Goal: Task Accomplishment & Management: Use online tool/utility

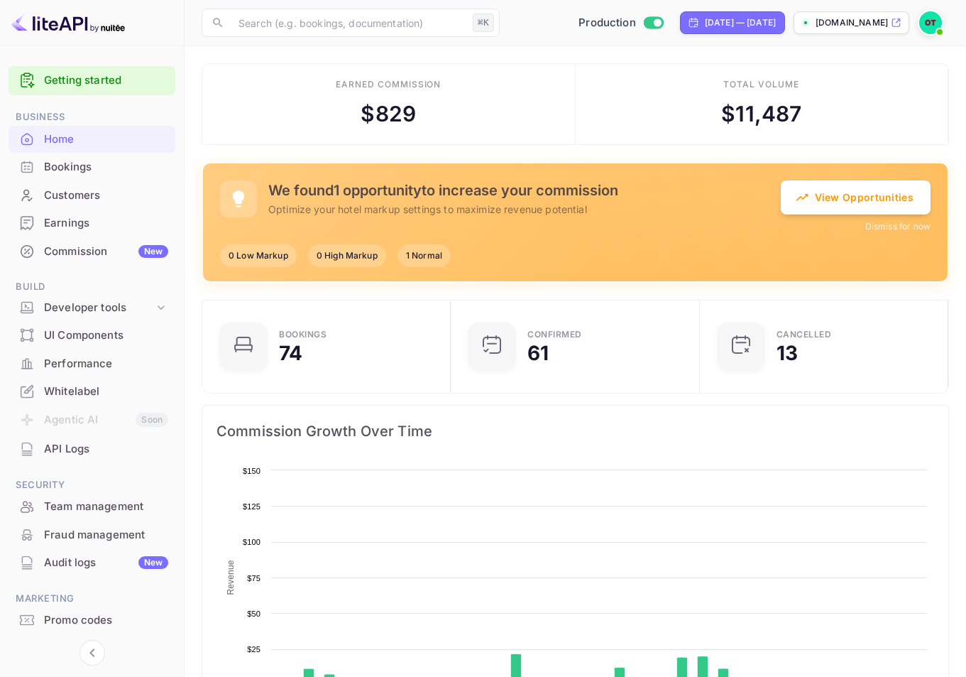
scroll to position [220, 229]
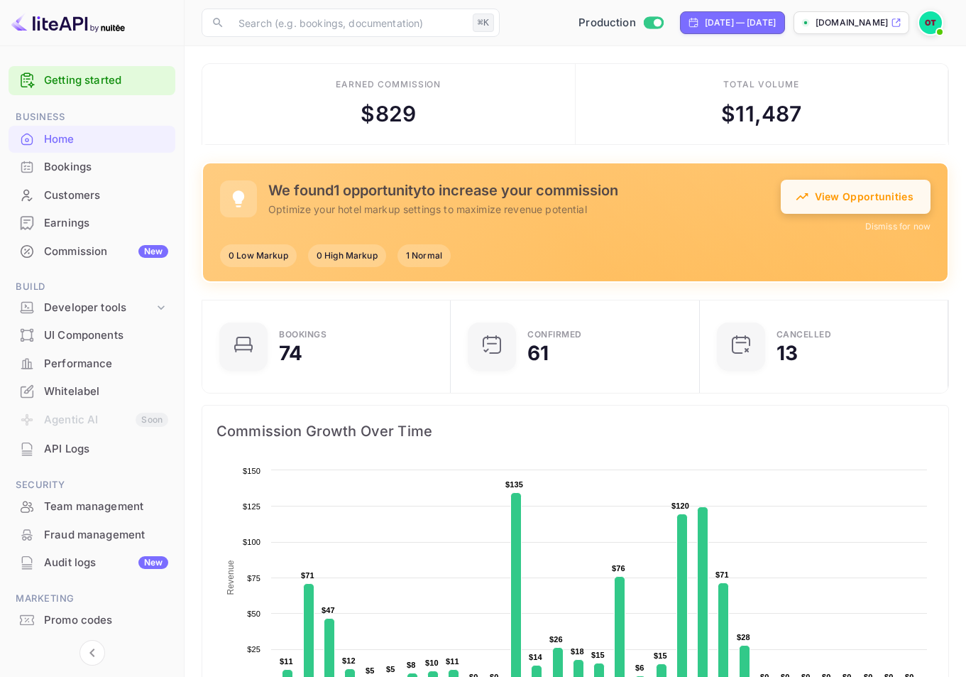
click at [819, 207] on button "View Opportunities" at bounding box center [856, 197] width 150 height 34
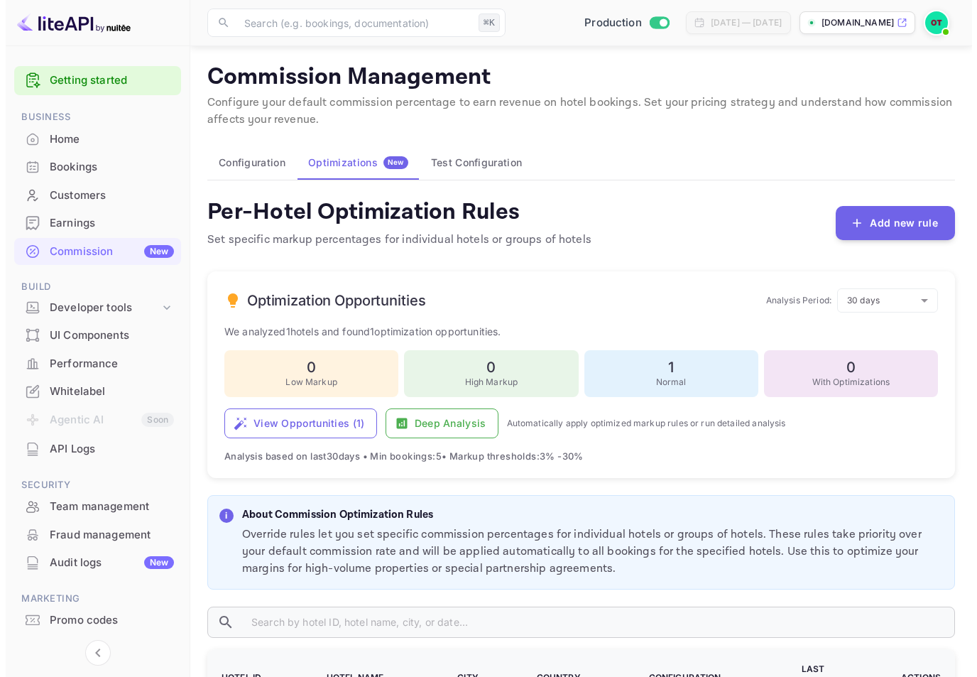
scroll to position [165, 0]
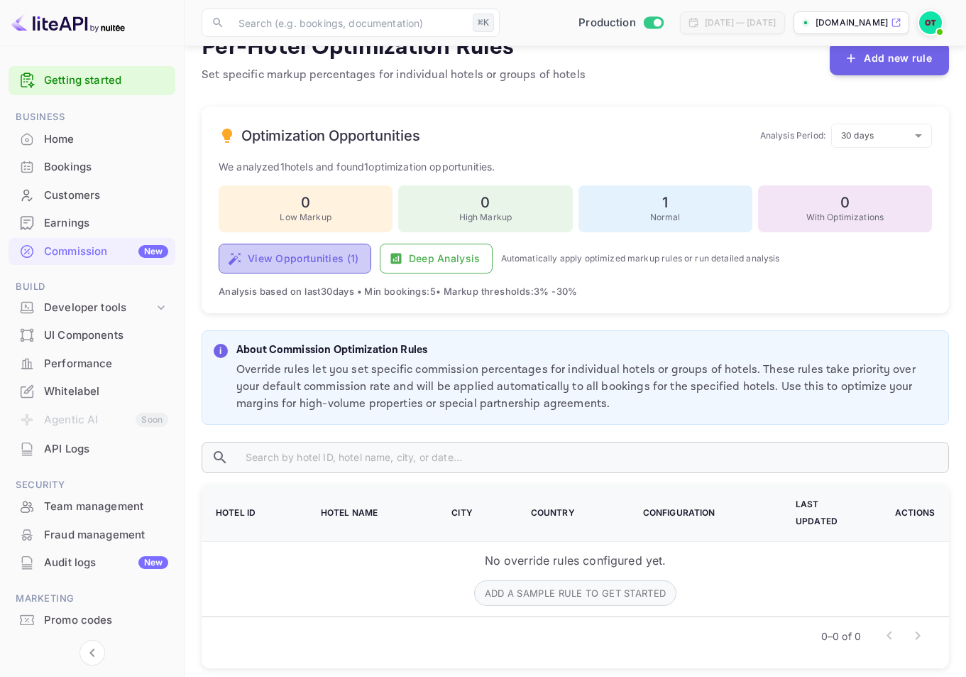
click at [295, 258] on button "View Opportunities ( 1 )" at bounding box center [295, 258] width 153 height 30
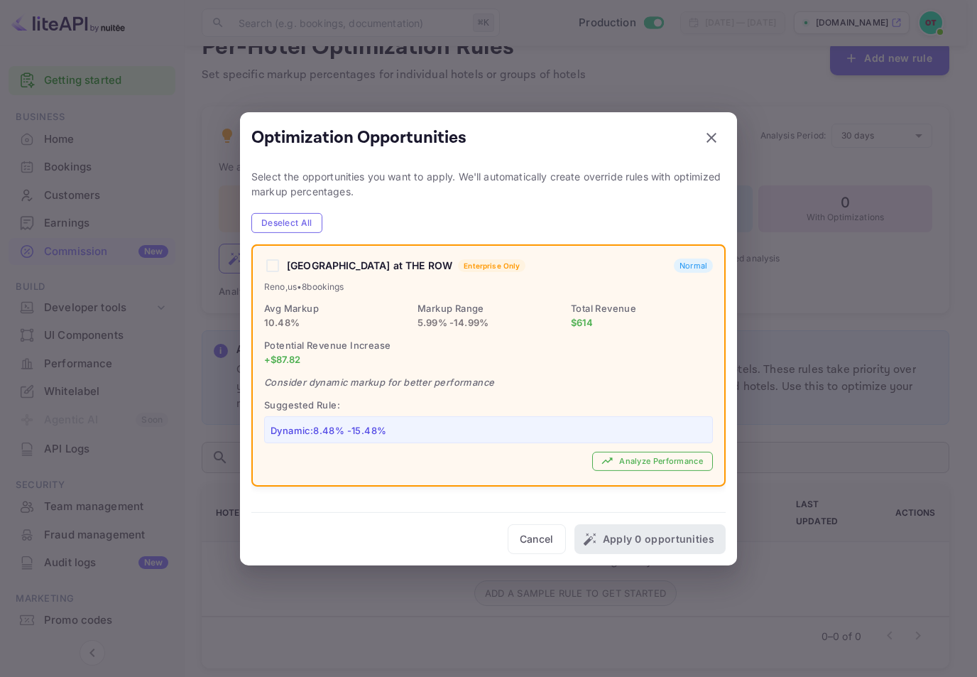
click at [799, 311] on div at bounding box center [488, 338] width 977 height 677
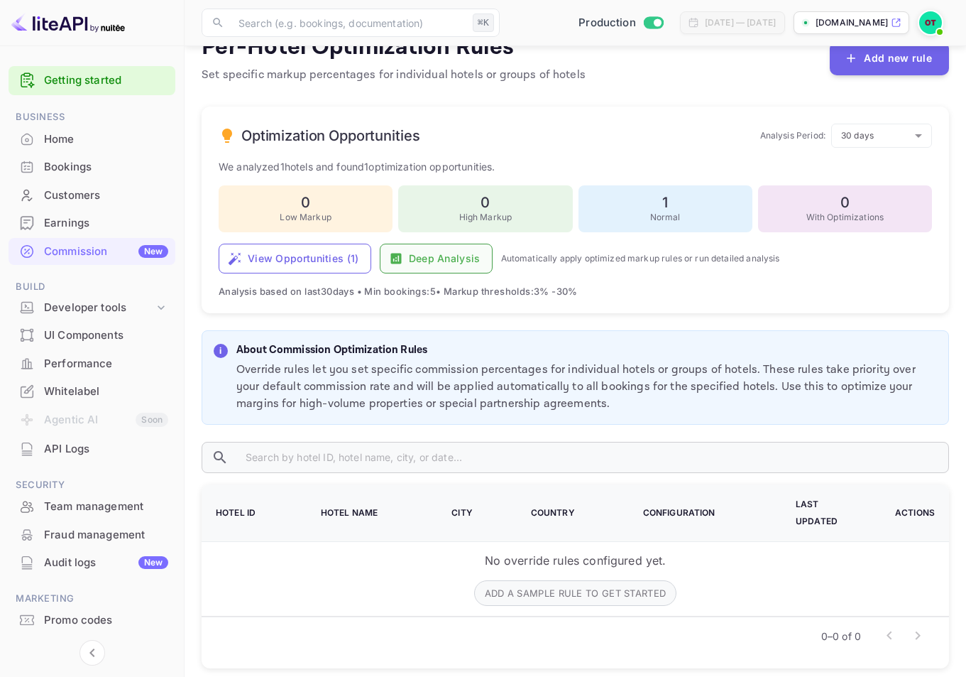
click at [382, 253] on button "Deep Analysis" at bounding box center [436, 258] width 113 height 30
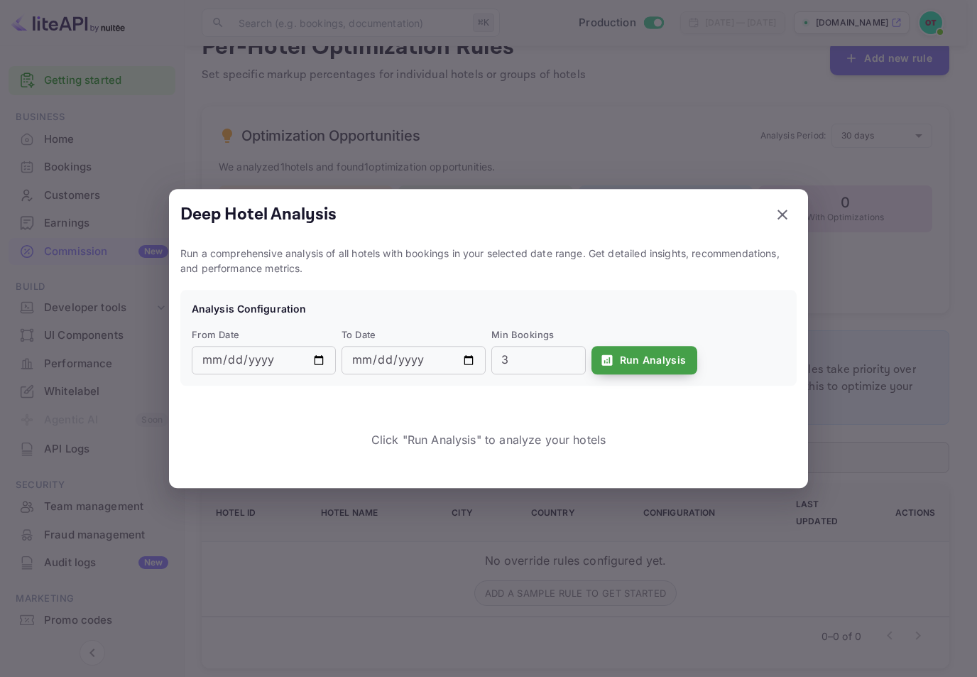
click at [652, 365] on button "Run Analysis" at bounding box center [644, 360] width 106 height 28
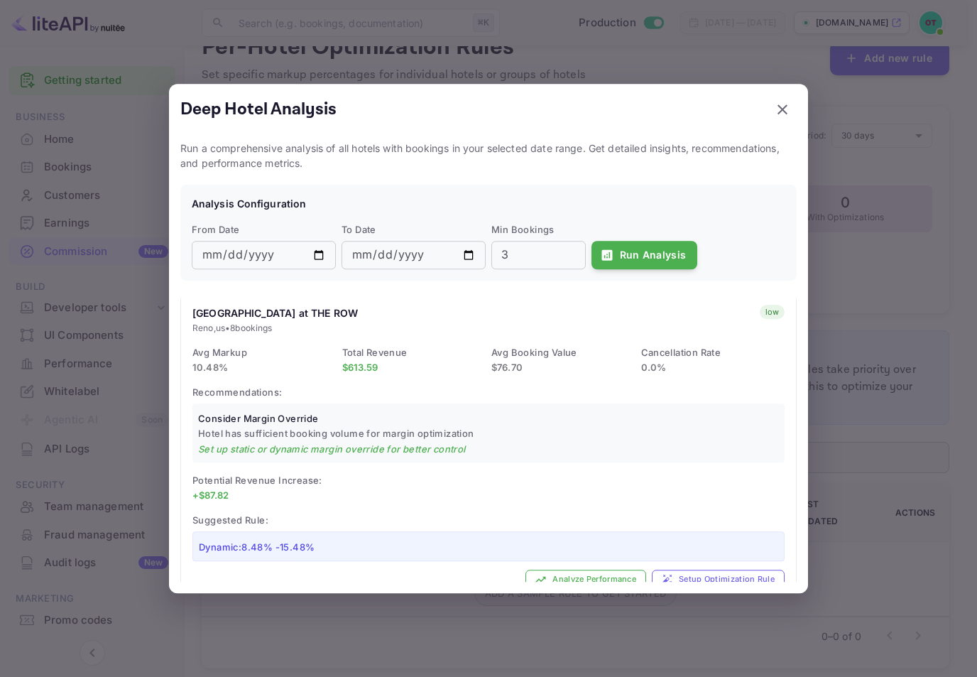
scroll to position [41, 0]
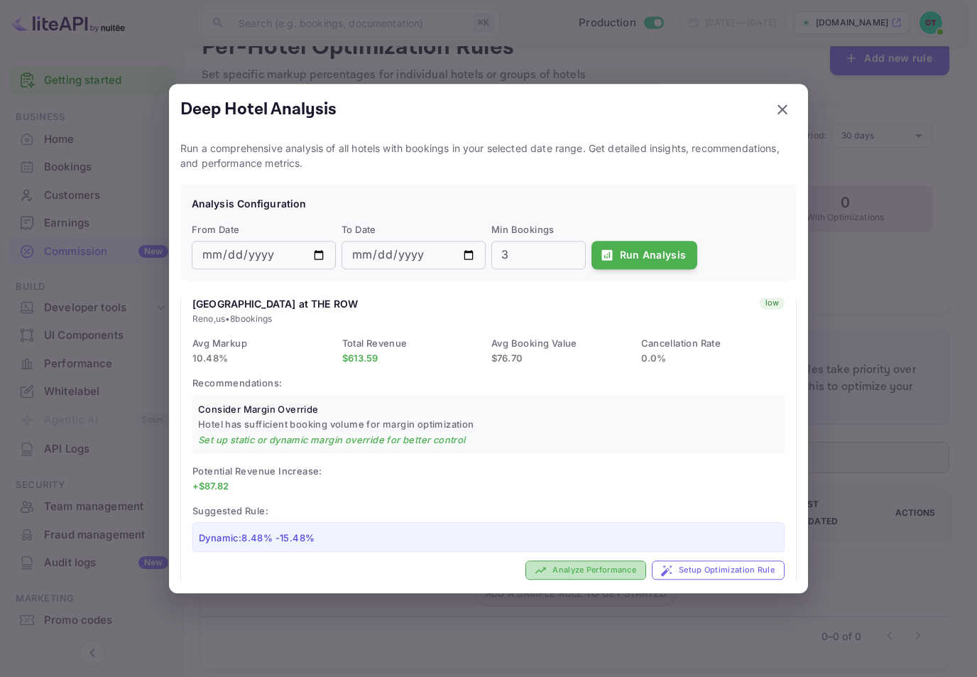
click at [623, 568] on button "Analyze Performance" at bounding box center [585, 570] width 121 height 19
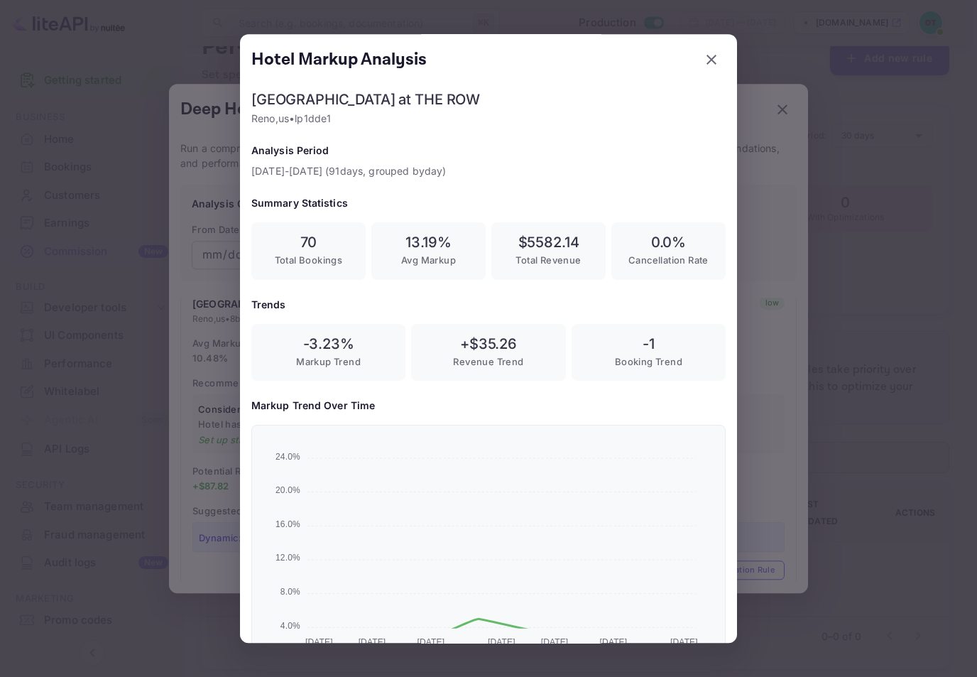
scroll to position [236, 451]
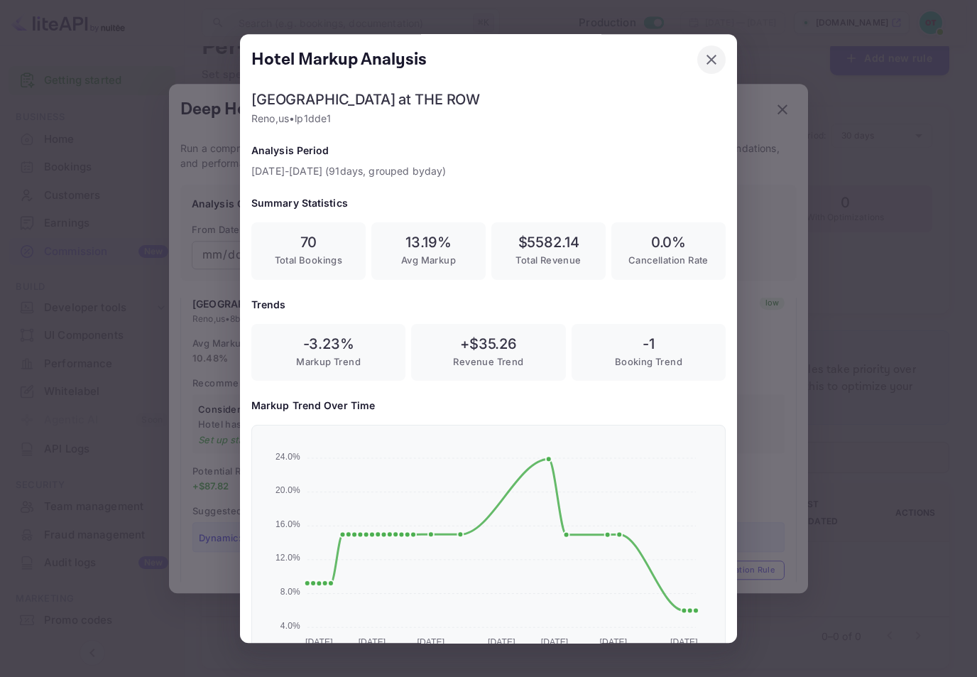
click at [706, 62] on icon "button" at bounding box center [711, 60] width 10 height 10
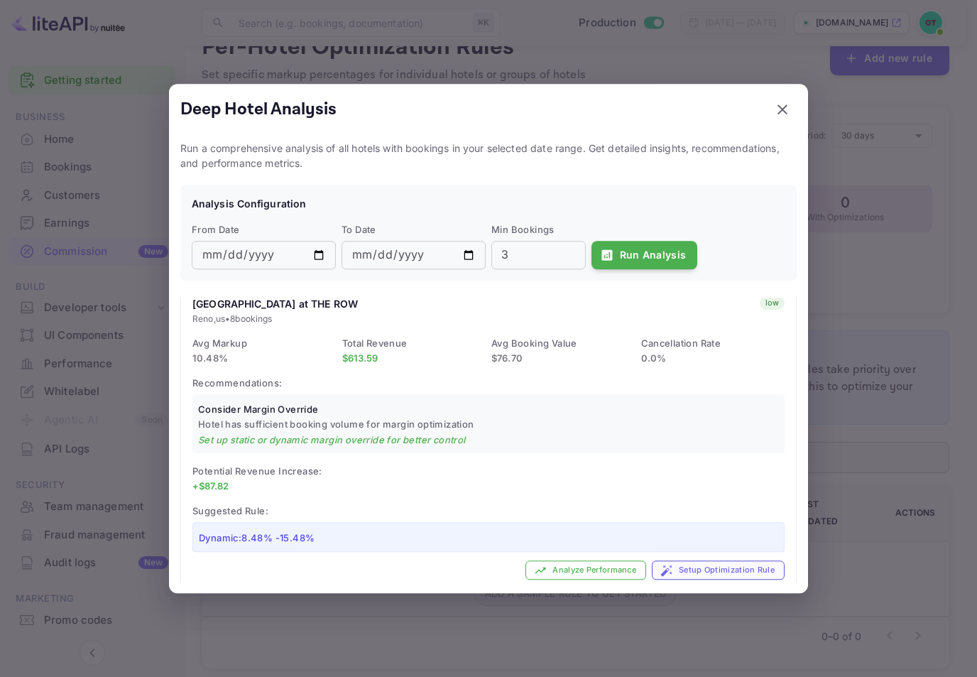
click at [713, 572] on button "Setup Optimization Rule" at bounding box center [718, 570] width 133 height 19
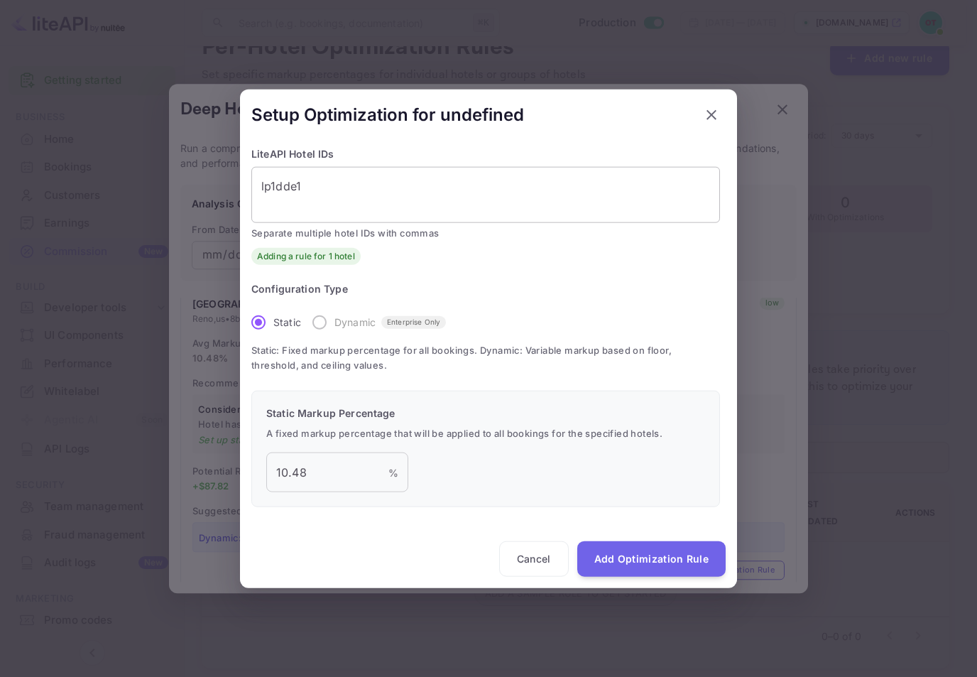
click at [344, 207] on textarea "lp1dde1" at bounding box center [485, 194] width 449 height 33
drag, startPoint x: 315, startPoint y: 487, endPoint x: 316, endPoint y: 480, distance: 7.1
click at [314, 487] on input "10.48" at bounding box center [327, 472] width 122 height 40
drag, startPoint x: 316, startPoint y: 478, endPoint x: 193, endPoint y: 462, distance: 123.9
click at [193, 462] on div "Setup Optimization for undefined LiteAPI Hotel IDs lp1dde1 x ​ Separate multipl…" at bounding box center [488, 338] width 977 height 677
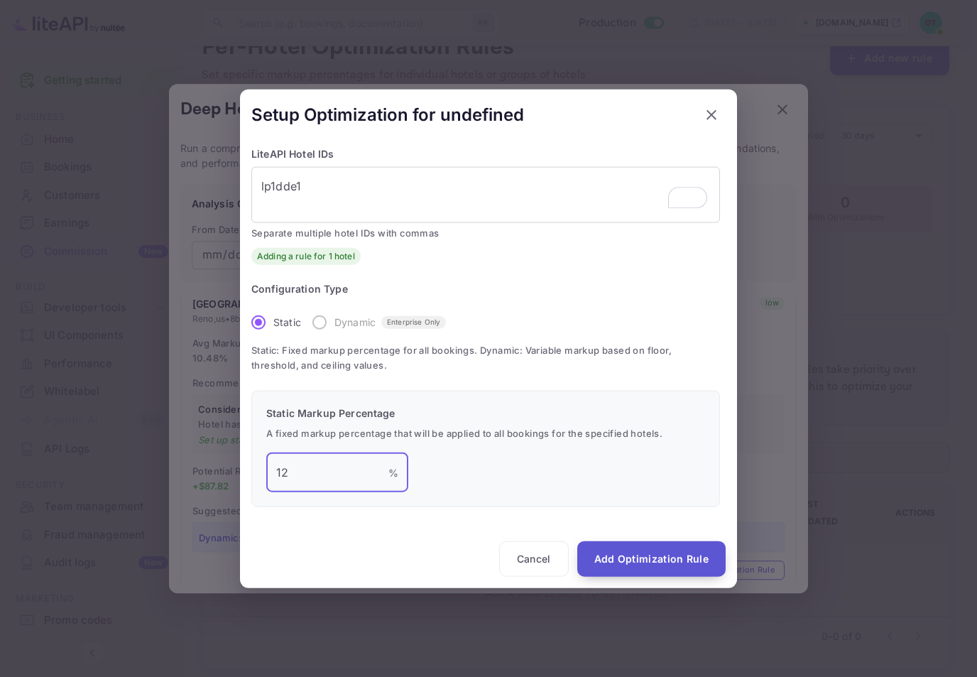
type input "12"
click at [625, 554] on button "Add Optimization Rule" at bounding box center [651, 558] width 148 height 35
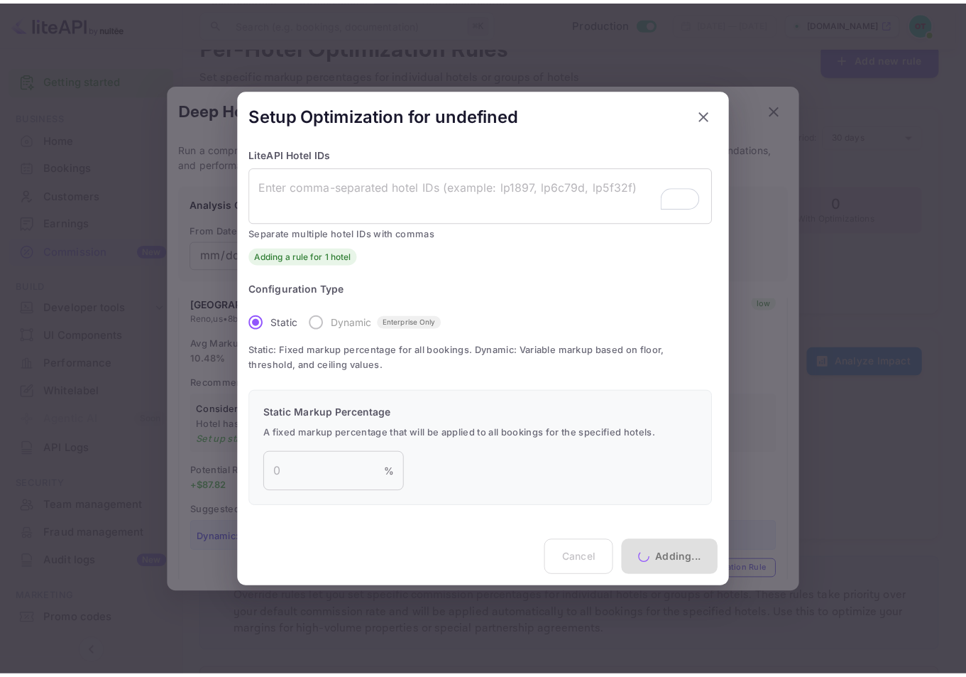
scroll to position [42, 0]
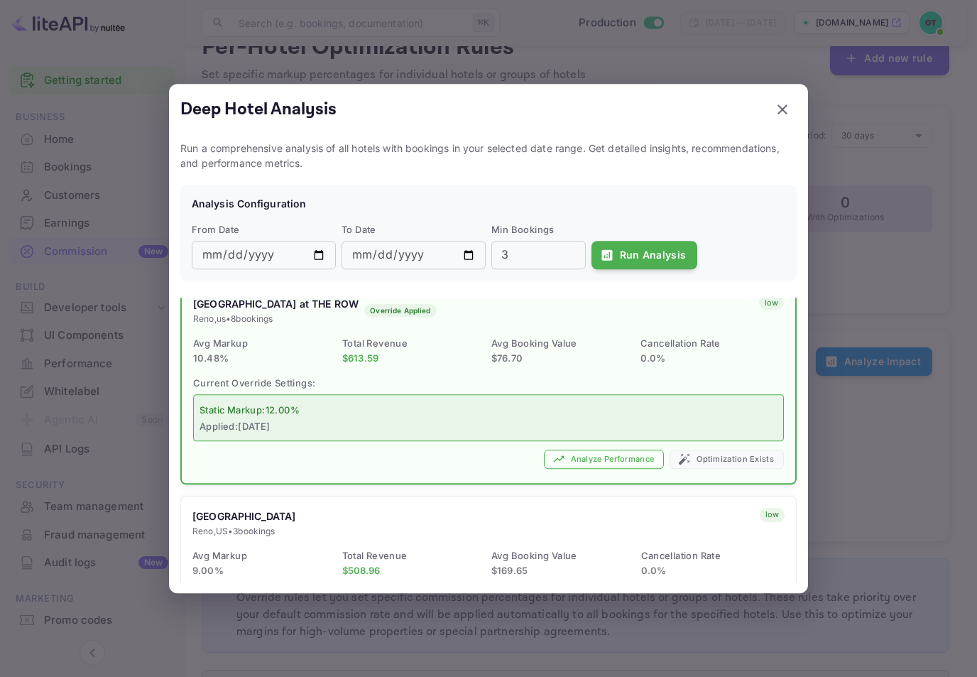
click at [839, 537] on div at bounding box center [488, 338] width 977 height 677
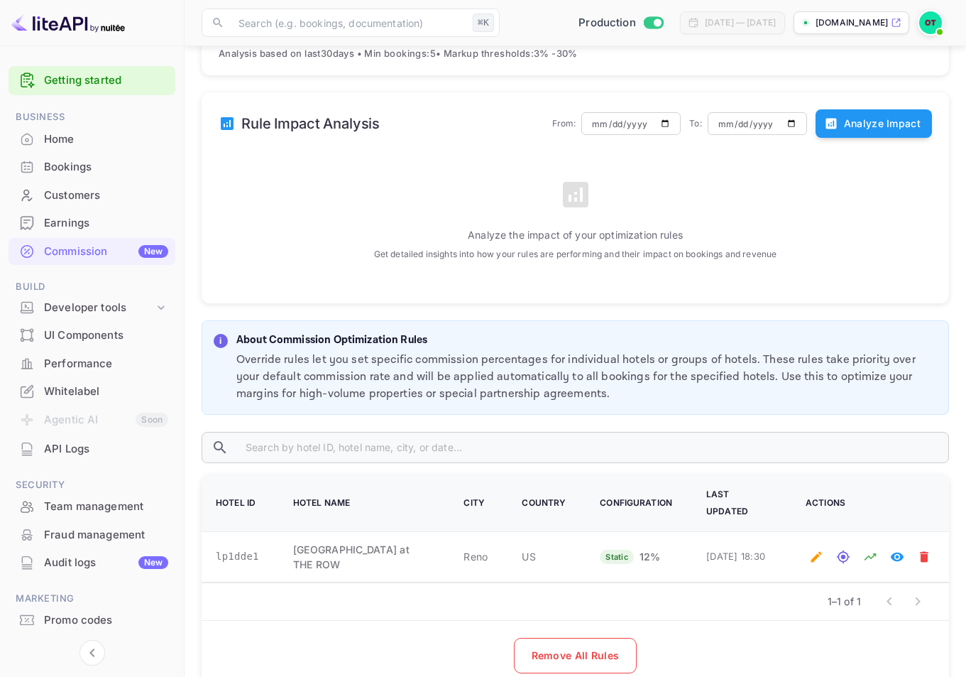
scroll to position [350, 0]
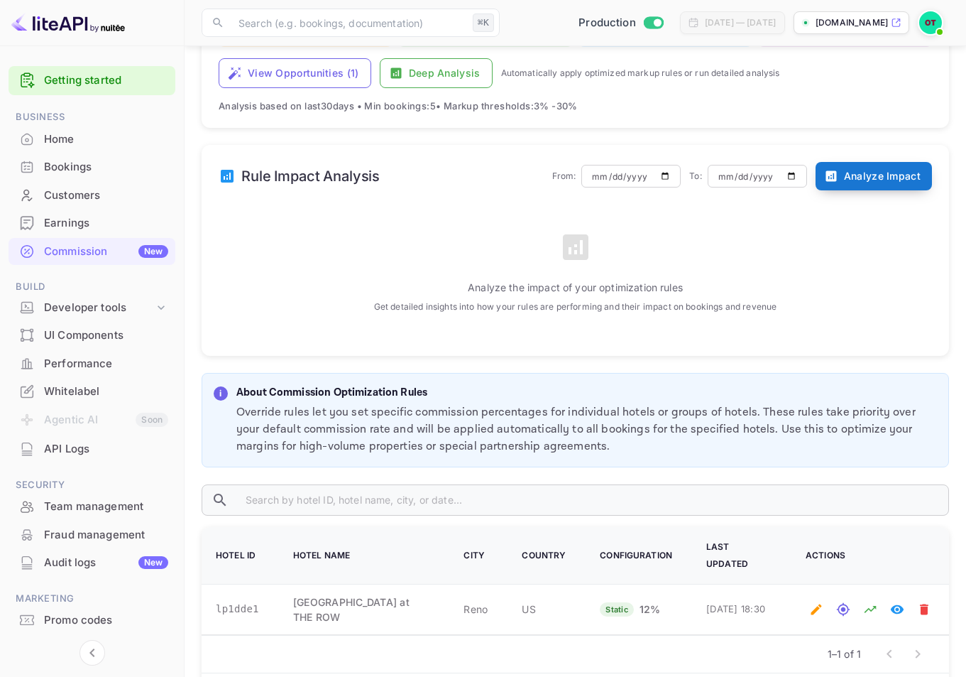
click at [853, 168] on button "Analyze Impact" at bounding box center [874, 176] width 116 height 28
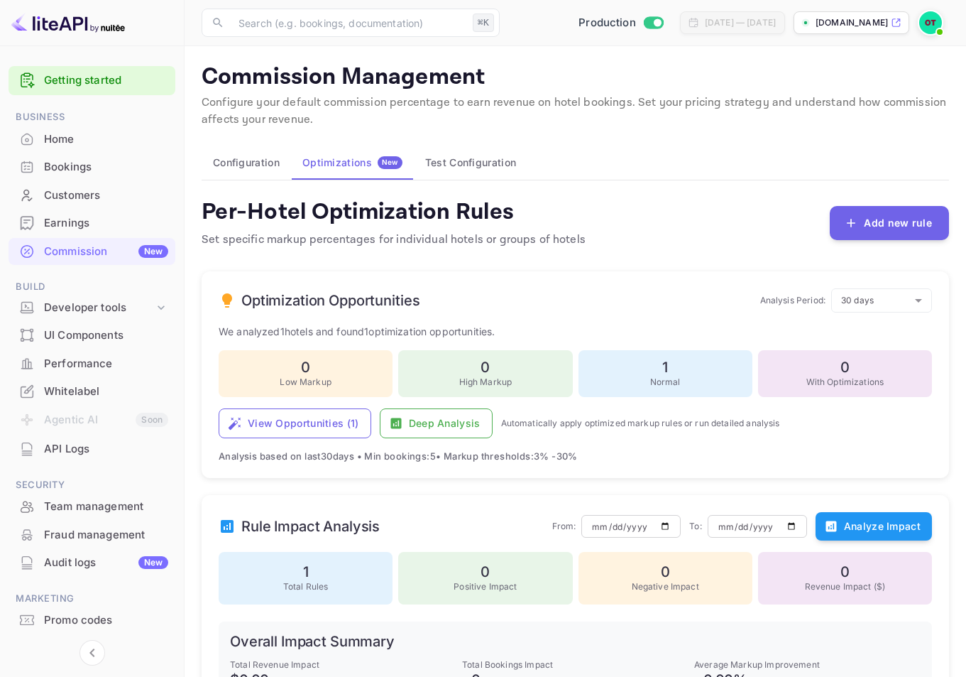
scroll to position [351, 0]
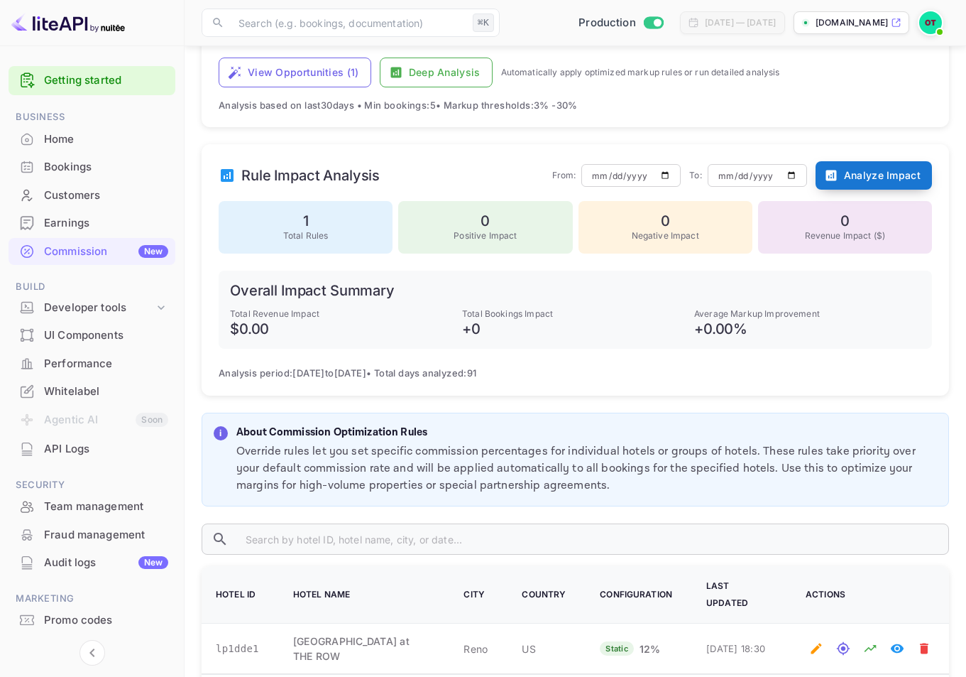
click at [833, 170] on icon "button" at bounding box center [831, 175] width 11 height 11
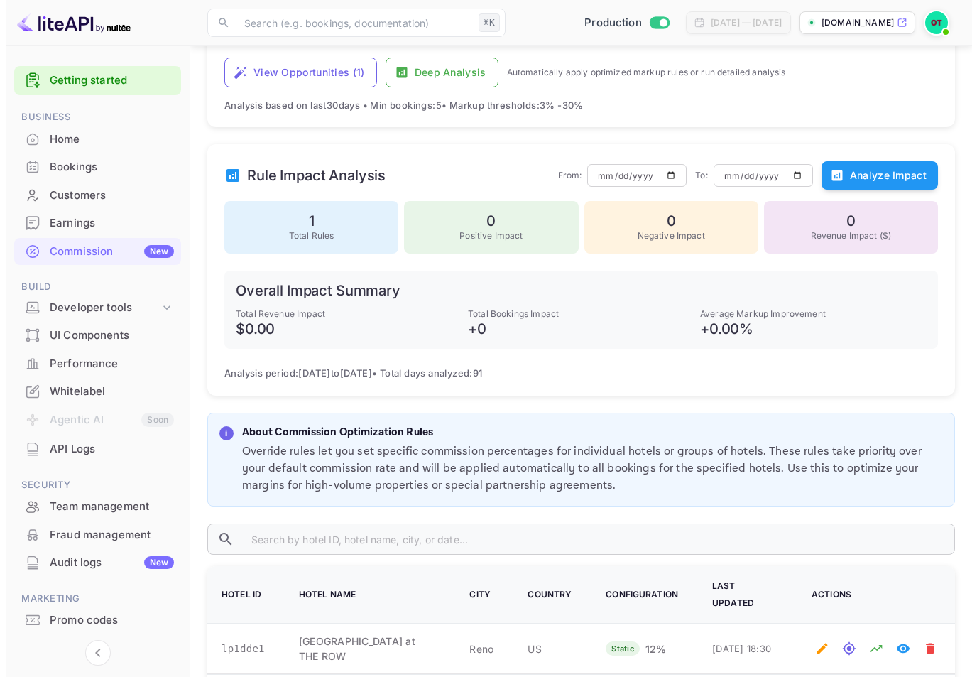
scroll to position [197, 0]
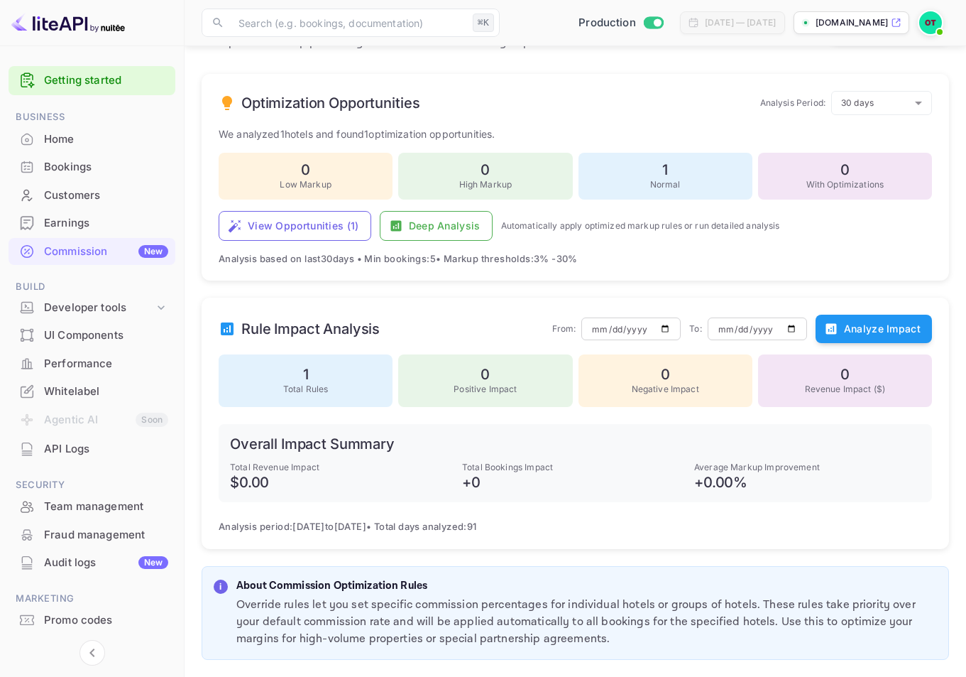
click at [449, 209] on div "Optimization Opportunities Analysis Period: 30 days 30 ​ We analyzed 1 hotels a…" at bounding box center [576, 177] width 748 height 207
click at [446, 221] on button "Deep Analysis" at bounding box center [436, 226] width 113 height 30
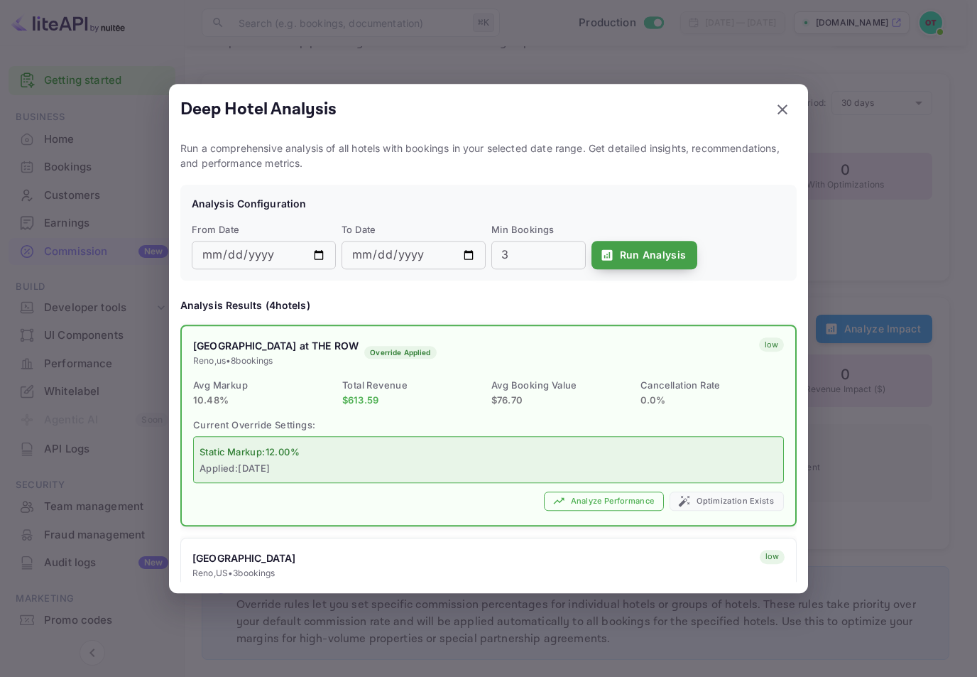
click at [620, 252] on button "Run Analysis" at bounding box center [644, 255] width 106 height 28
click at [620, 256] on button "Run Analysis" at bounding box center [644, 255] width 106 height 28
click at [322, 253] on input "2025-08-13" at bounding box center [264, 255] width 144 height 28
click at [226, 256] on input "2025-08-13" at bounding box center [264, 255] width 144 height 28
type input "2025-06-13"
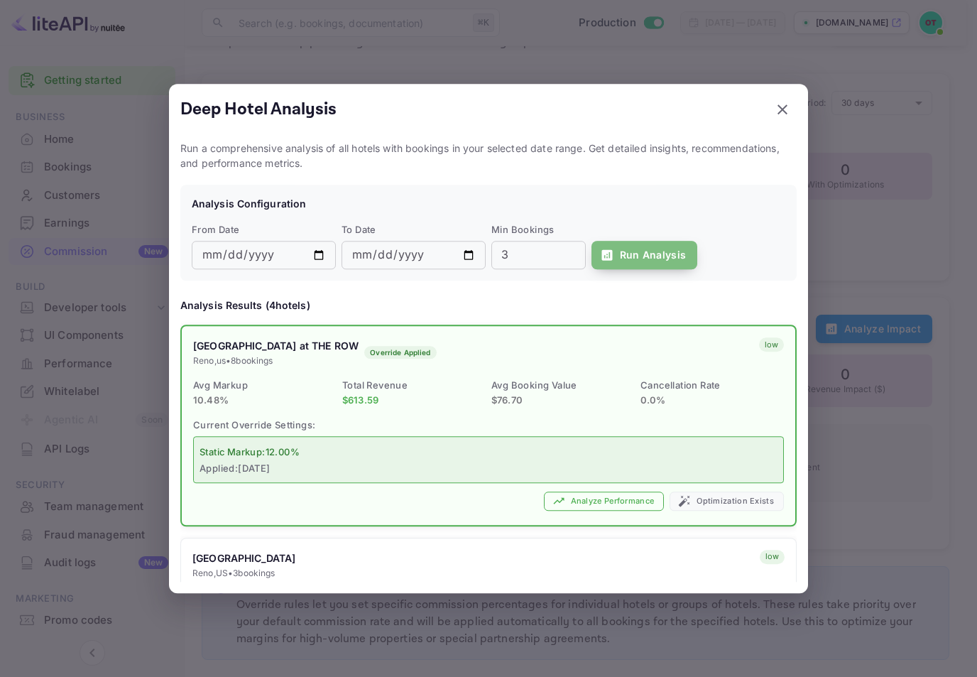
click at [612, 262] on button "Run Analysis" at bounding box center [644, 255] width 106 height 28
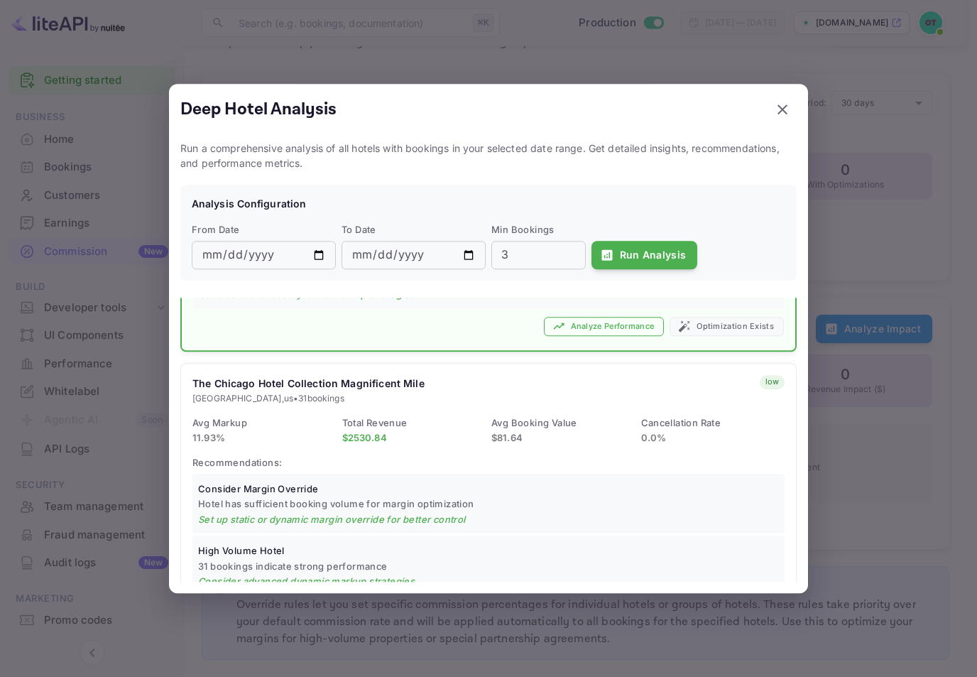
scroll to position [427, 0]
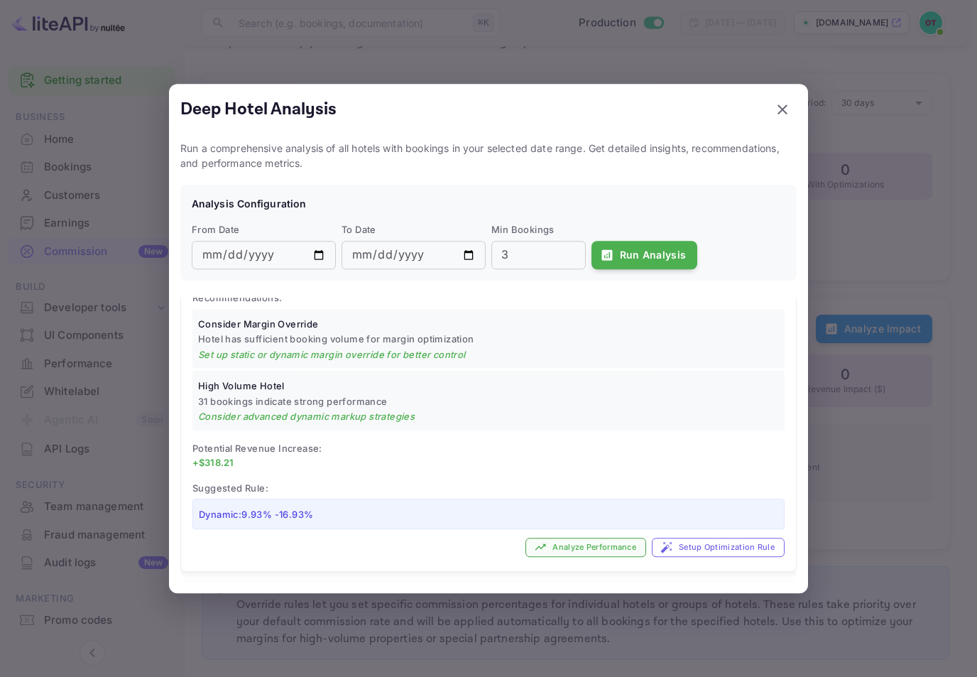
click at [596, 552] on button "Analyze Performance" at bounding box center [585, 546] width 121 height 19
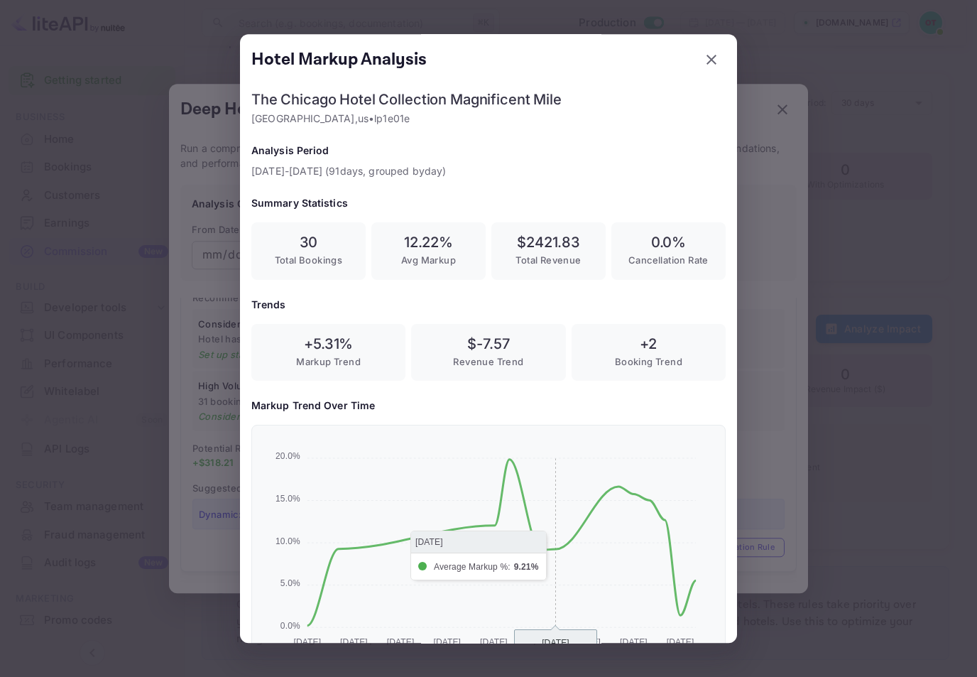
scroll to position [54, 0]
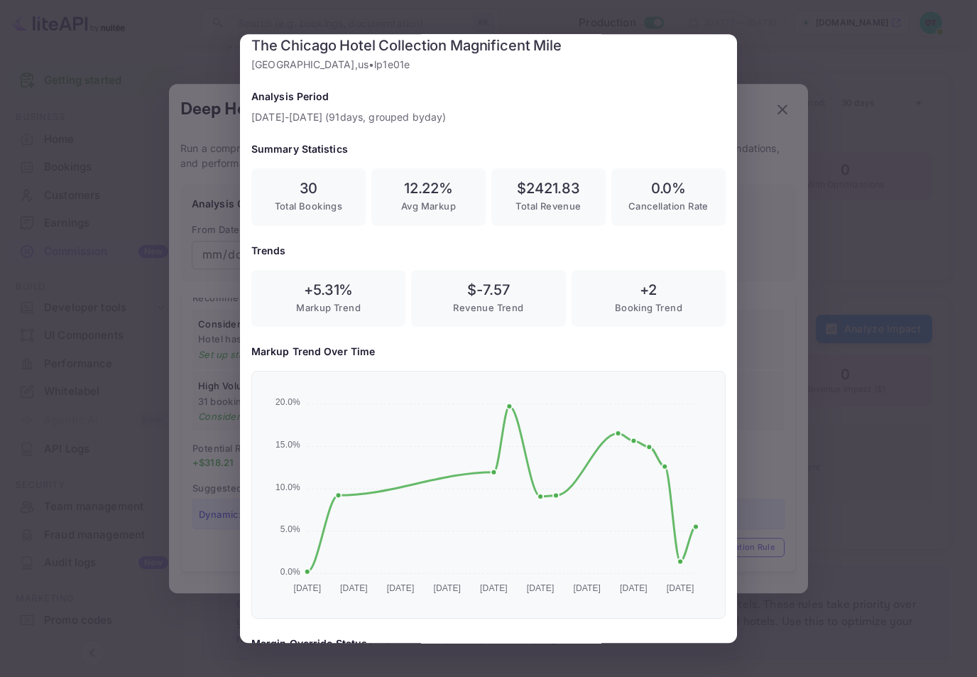
click at [765, 266] on div at bounding box center [488, 338] width 977 height 677
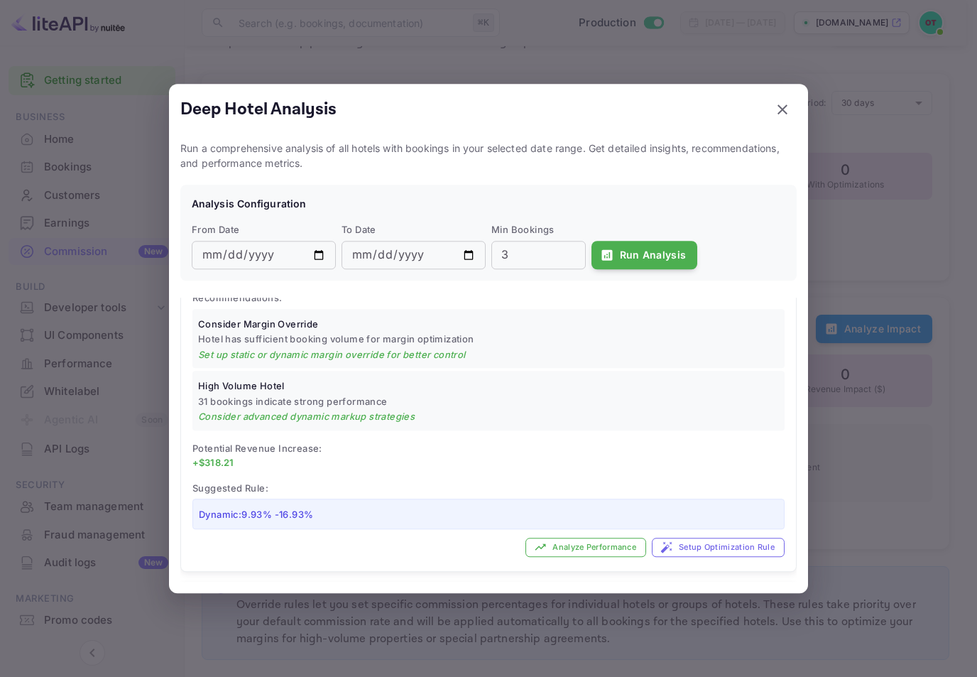
scroll to position [0, 0]
click at [679, 540] on button "Setup Optimization Rule" at bounding box center [718, 546] width 133 height 19
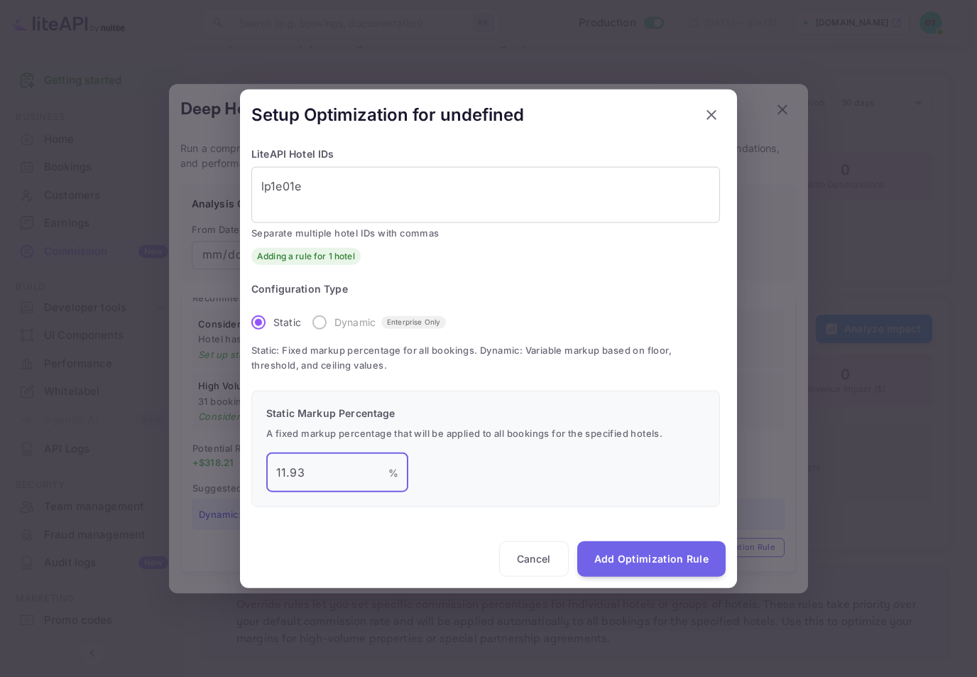
drag, startPoint x: 324, startPoint y: 476, endPoint x: 140, endPoint y: 459, distance: 185.4
click at [140, 459] on div "Setup Optimization for undefined LiteAPI Hotel IDs lp1e01e x ​ Separate multipl…" at bounding box center [488, 338] width 977 height 677
type input "13"
click at [649, 571] on button "Add Optimization Rule" at bounding box center [651, 558] width 148 height 35
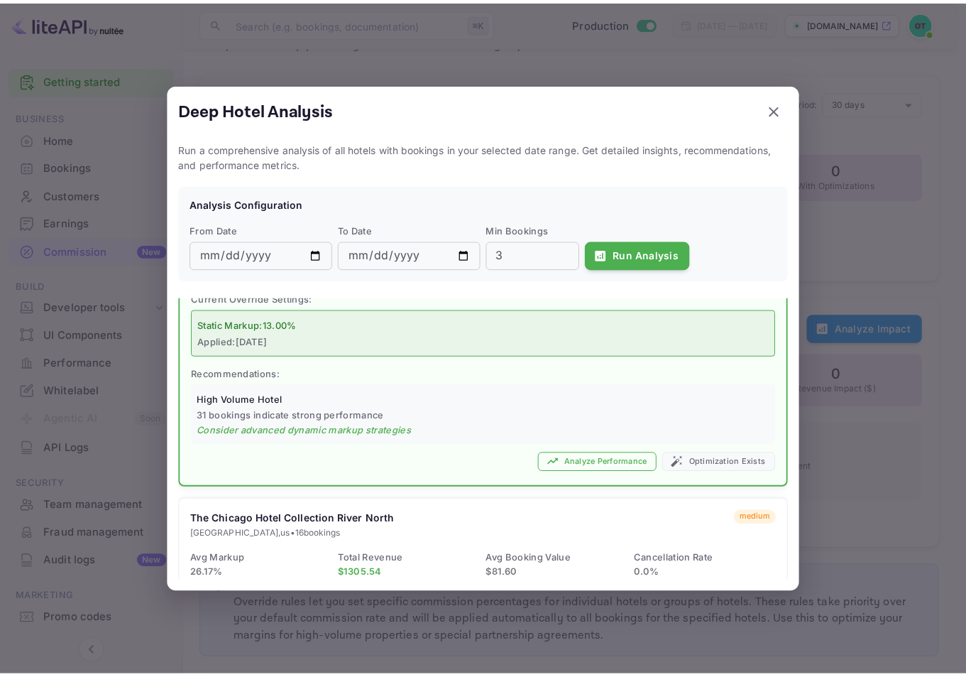
scroll to position [503, 0]
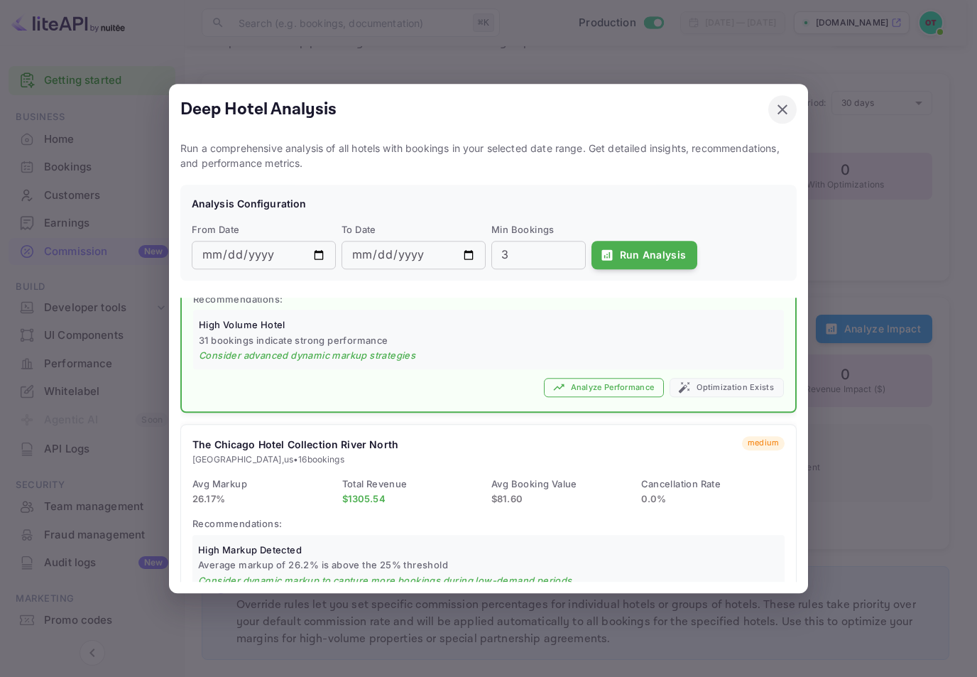
click at [783, 111] on icon "button" at bounding box center [782, 109] width 10 height 10
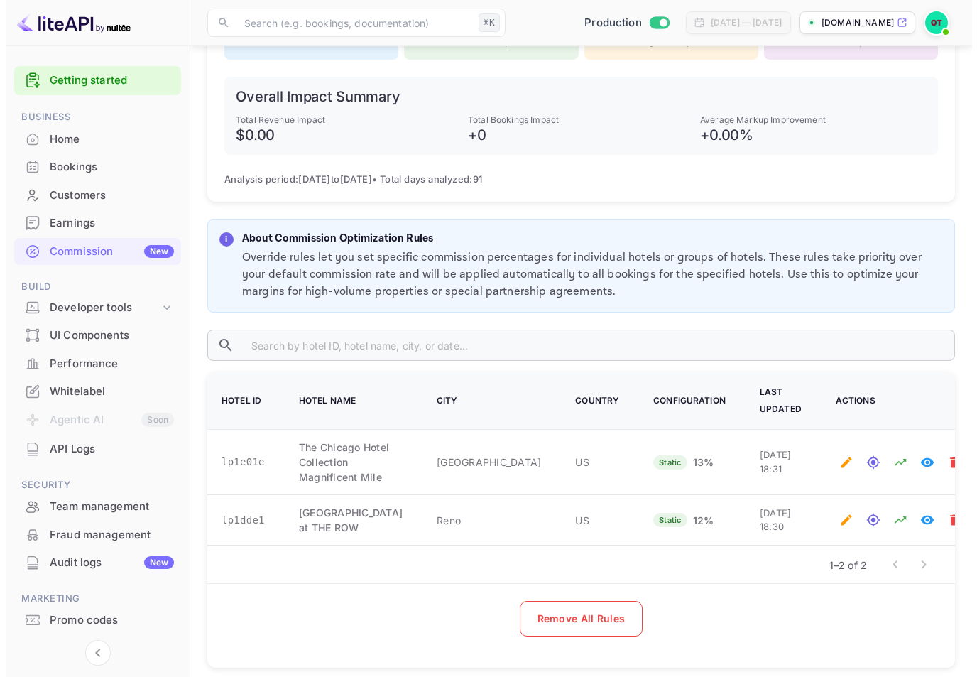
scroll to position [560, 0]
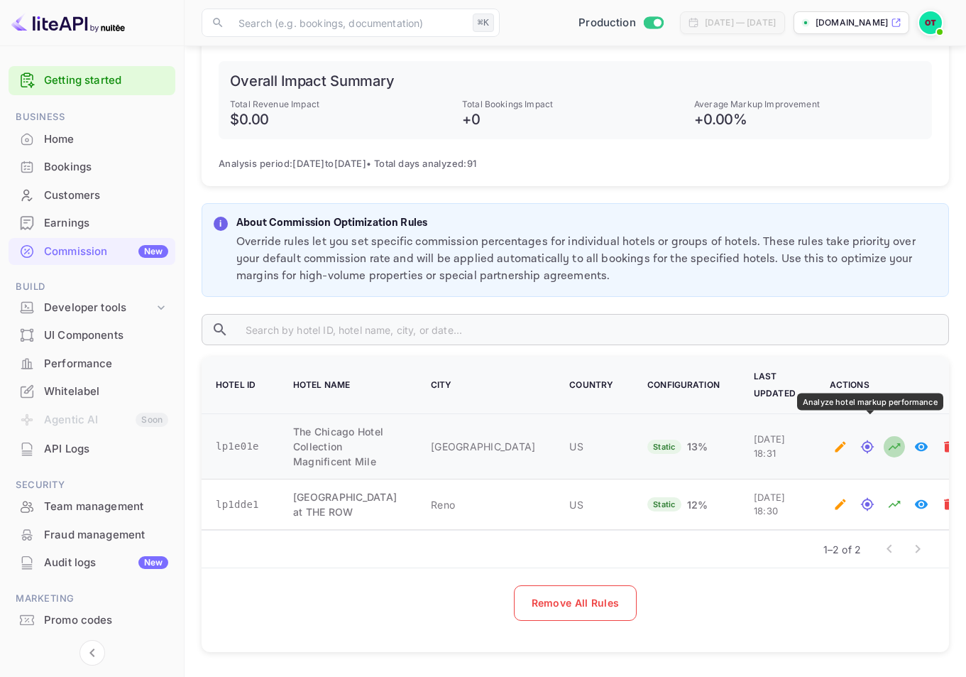
click at [887, 439] on icon "Analyze hotel markup performance" at bounding box center [894, 446] width 14 height 14
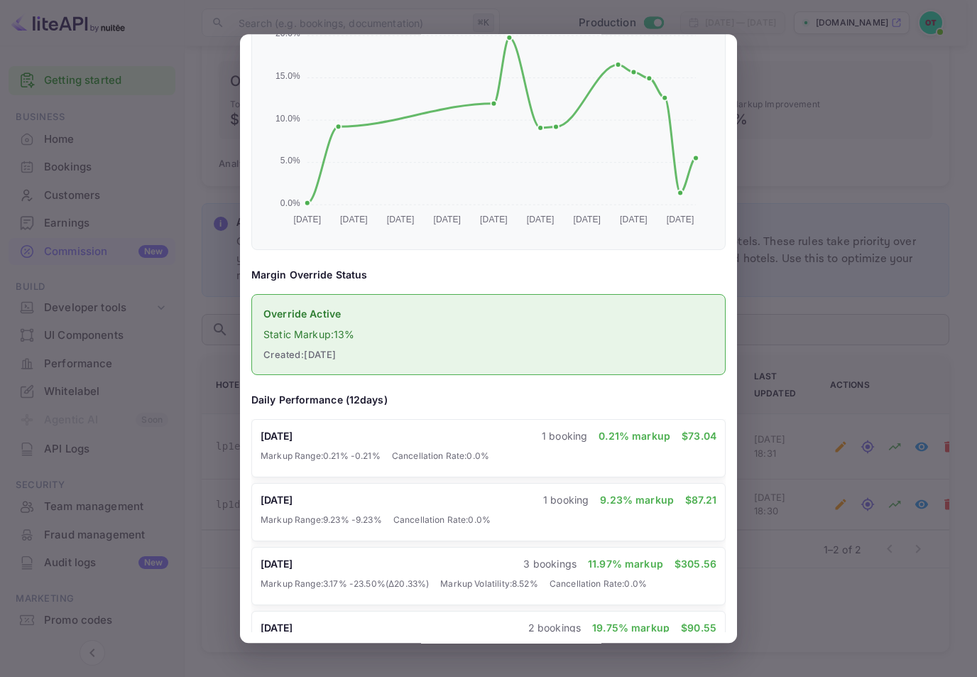
scroll to position [553, 0]
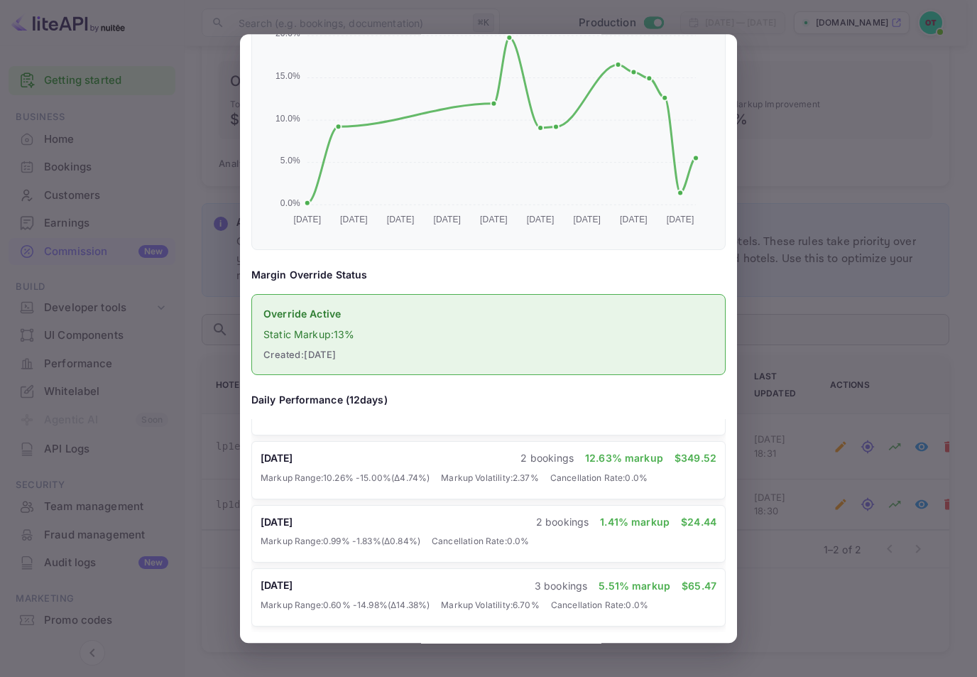
click at [809, 503] on div at bounding box center [488, 338] width 977 height 677
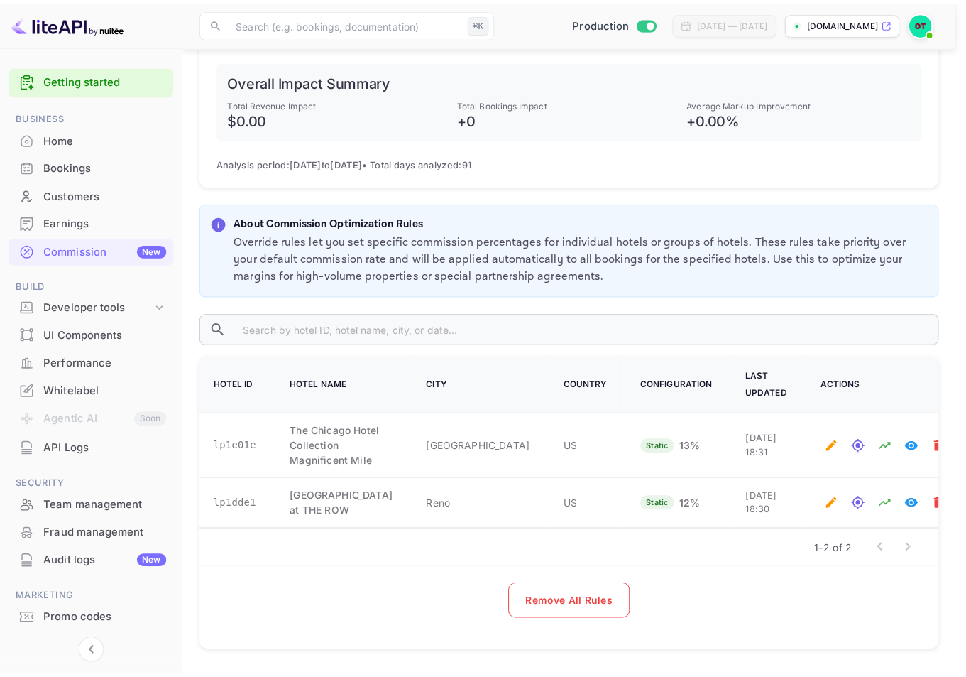
scroll to position [545, 0]
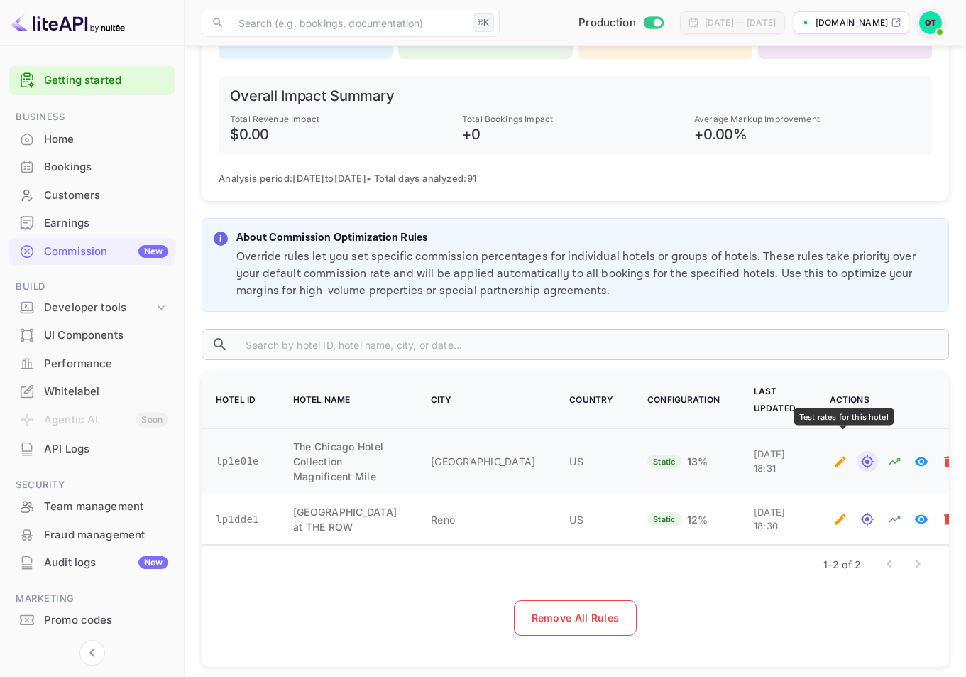
click at [861, 455] on icon "Test rates for this hotel" at bounding box center [867, 461] width 13 height 13
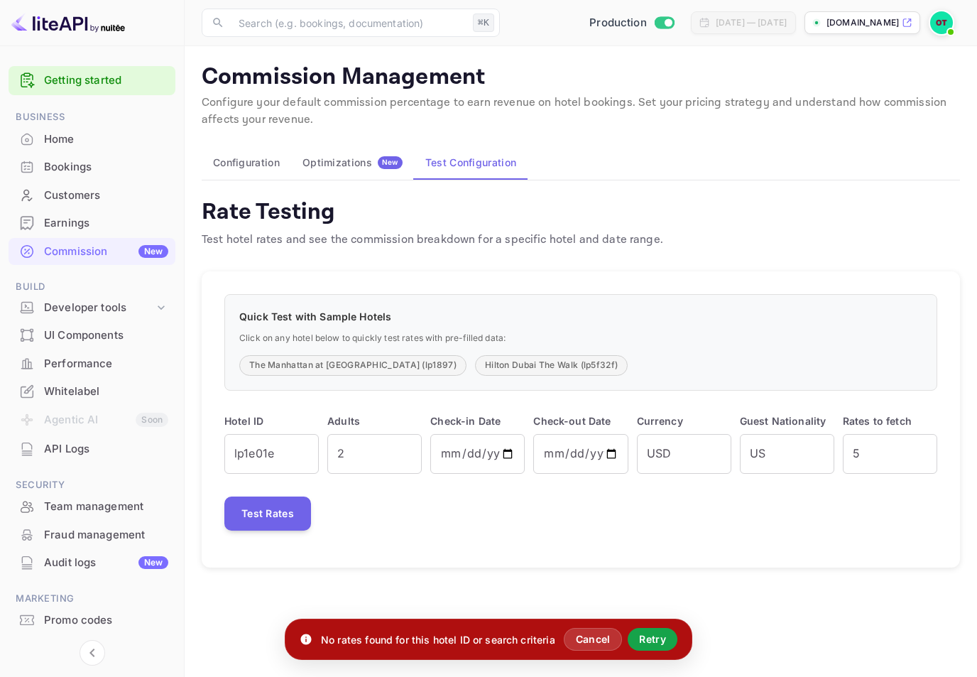
click at [650, 635] on button "Retry" at bounding box center [653, 639] width 50 height 23
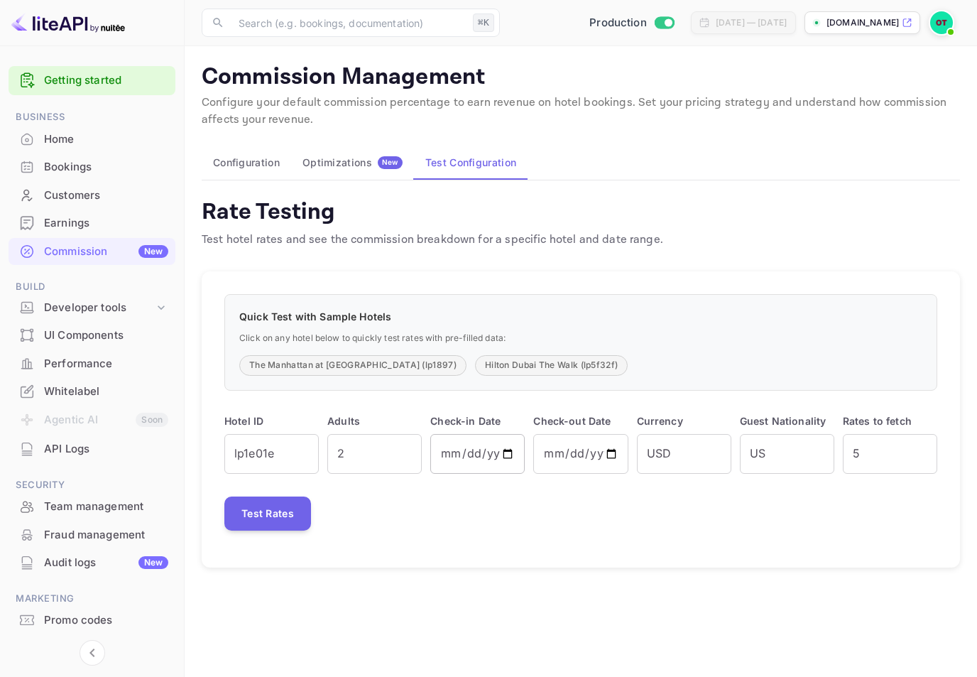
click at [503, 456] on input "2025-10-12" at bounding box center [477, 454] width 94 height 40
type input "2025-10-19"
type input "2025-10-20"
click at [275, 518] on button "Test Rates" at bounding box center [267, 513] width 87 height 34
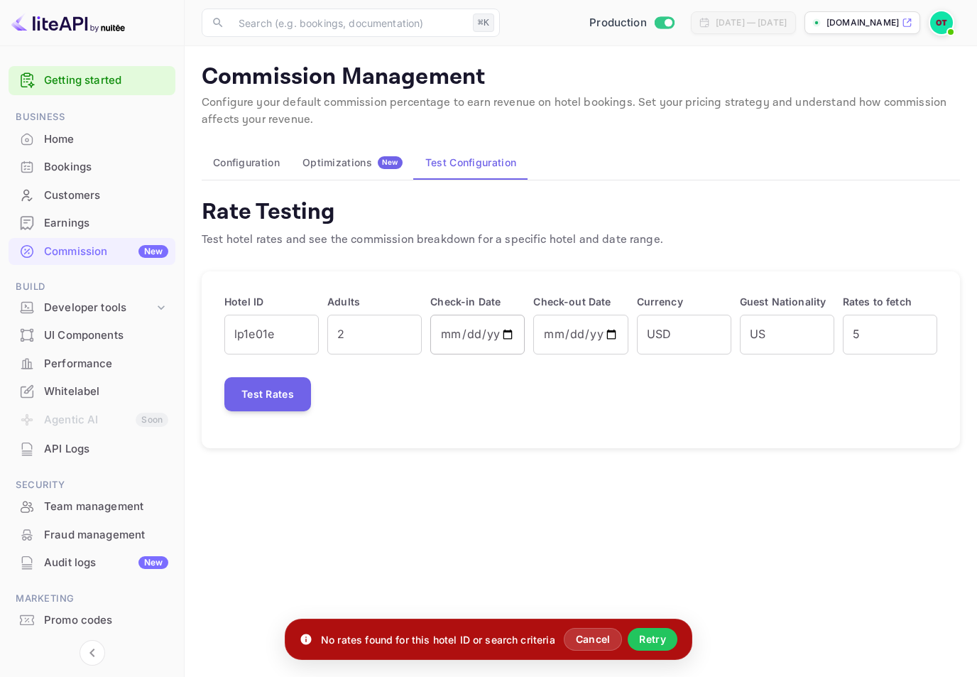
click at [505, 329] on input "2025-10-19" at bounding box center [477, 334] width 94 height 40
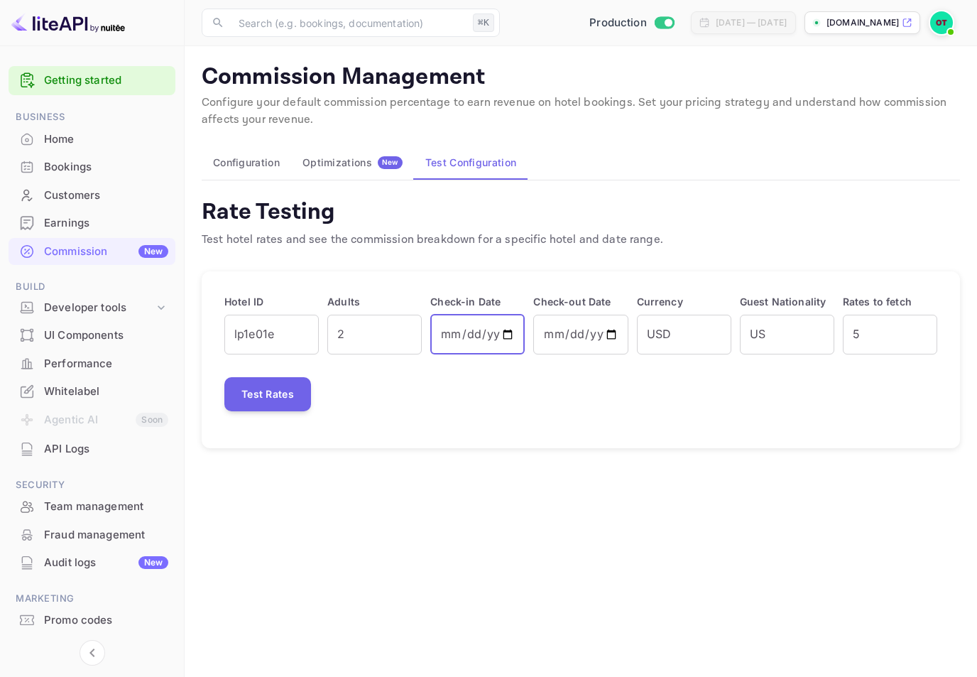
type input "2025-11-19"
type input "2025-11-20"
type input "2025-12-19"
type input "2025-12-20"
type input "2025-12-25"
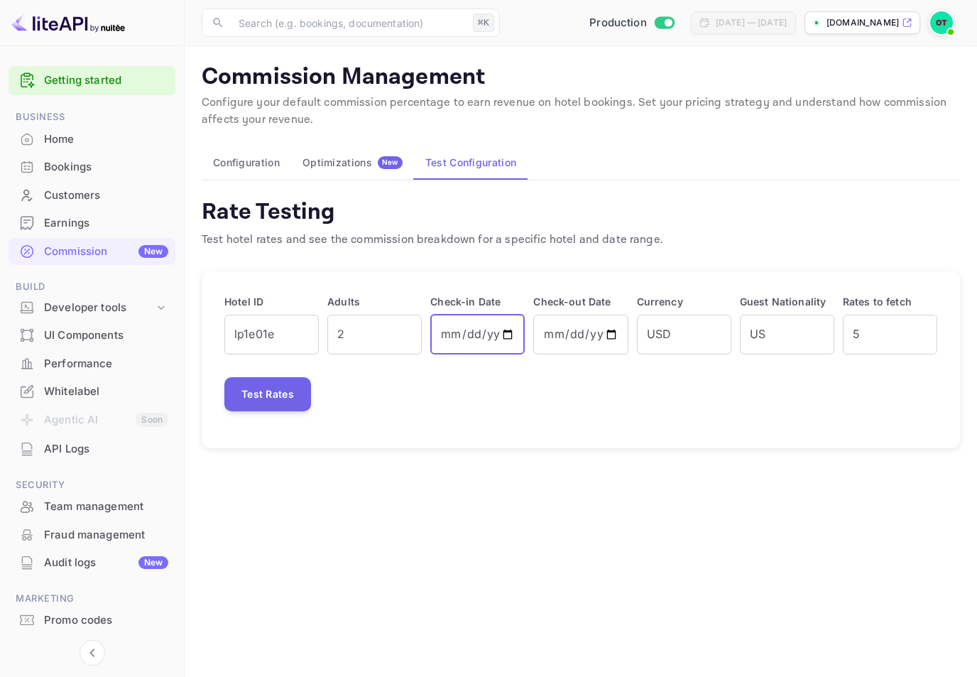
type input "2025-12-26"
click at [271, 396] on button "Test Rates" at bounding box center [267, 394] width 87 height 34
click at [510, 334] on input "2025-12-25" at bounding box center [477, 334] width 94 height 40
type input "2026-01-25"
type input "2026-01-26"
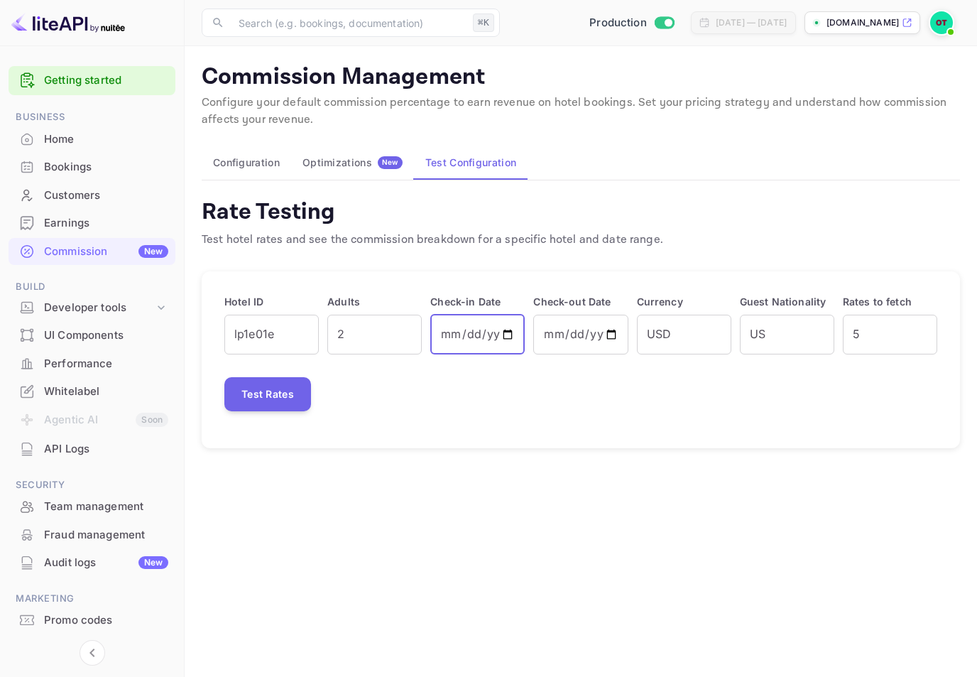
type input "2026-01-30"
type input "2026-01-31"
type input "2026-01-30"
click at [293, 398] on button "Test Rates" at bounding box center [267, 394] width 87 height 34
click at [350, 154] on button "Optimizations New" at bounding box center [352, 163] width 123 height 34
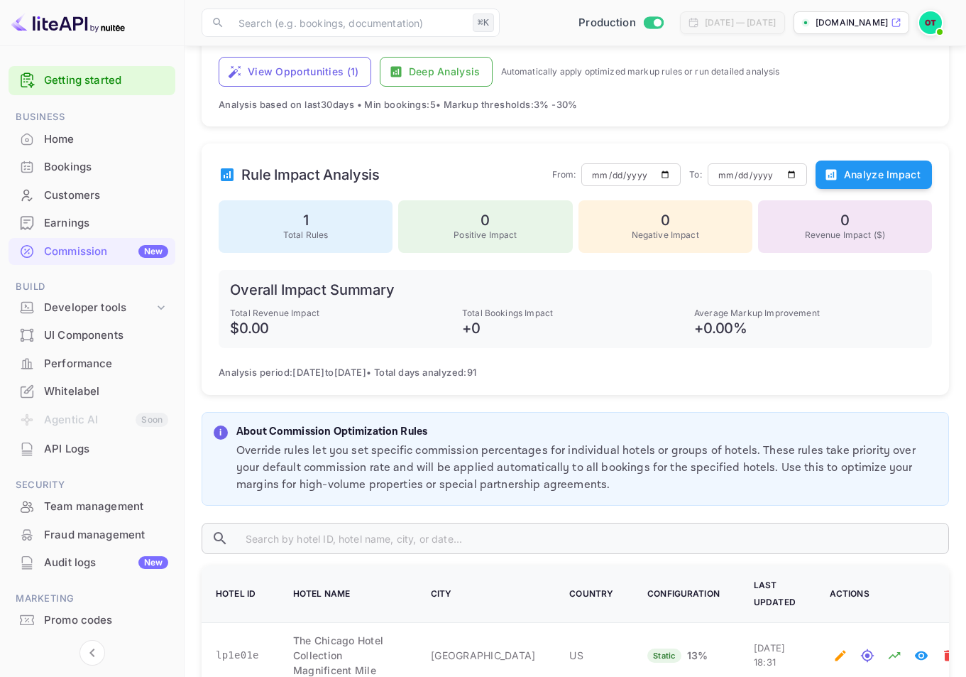
scroll to position [560, 0]
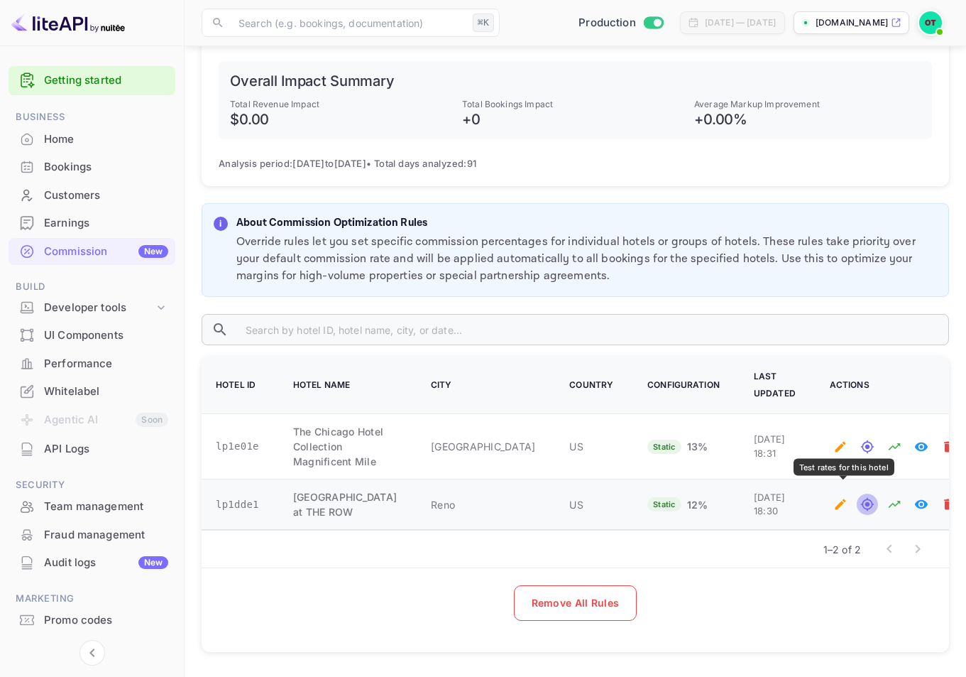
click at [861, 498] on icon "Test rates for this hotel" at bounding box center [867, 504] width 13 height 13
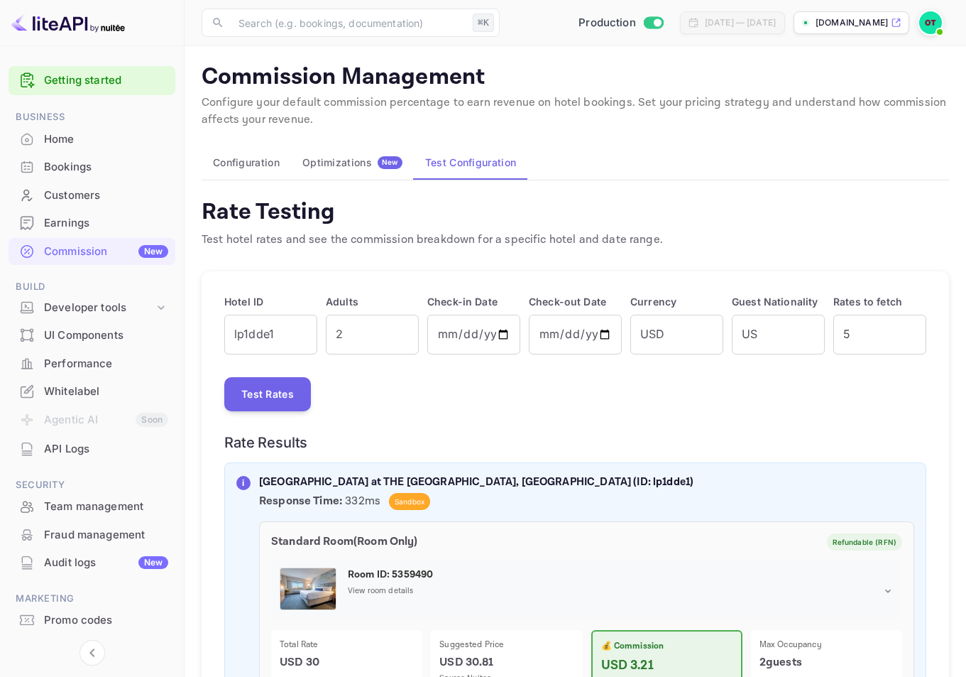
click at [358, 158] on div "Optimizations New" at bounding box center [352, 162] width 100 height 13
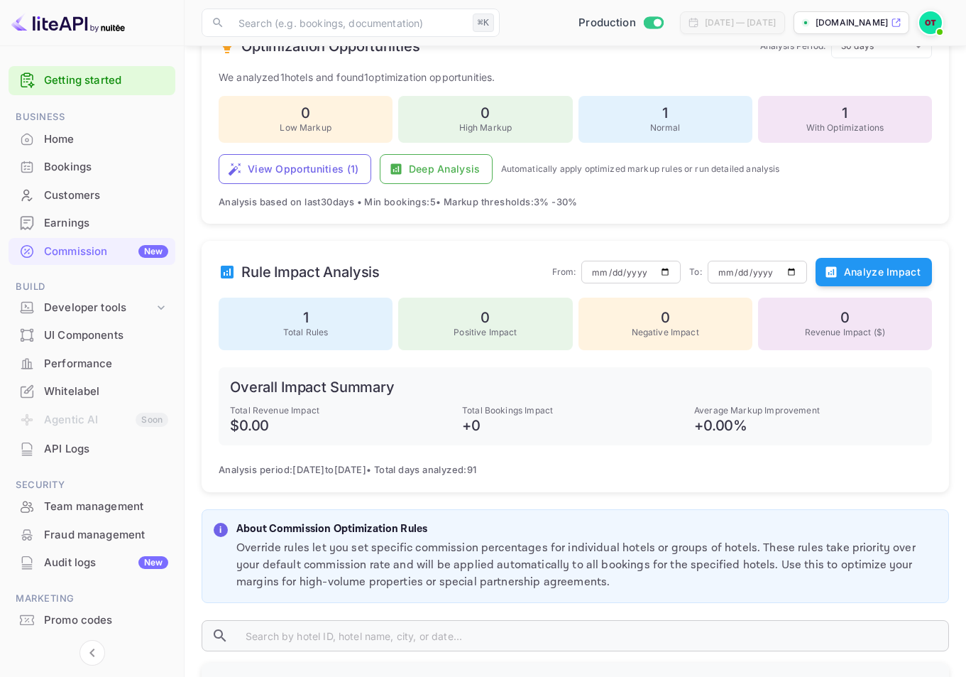
scroll to position [335, 0]
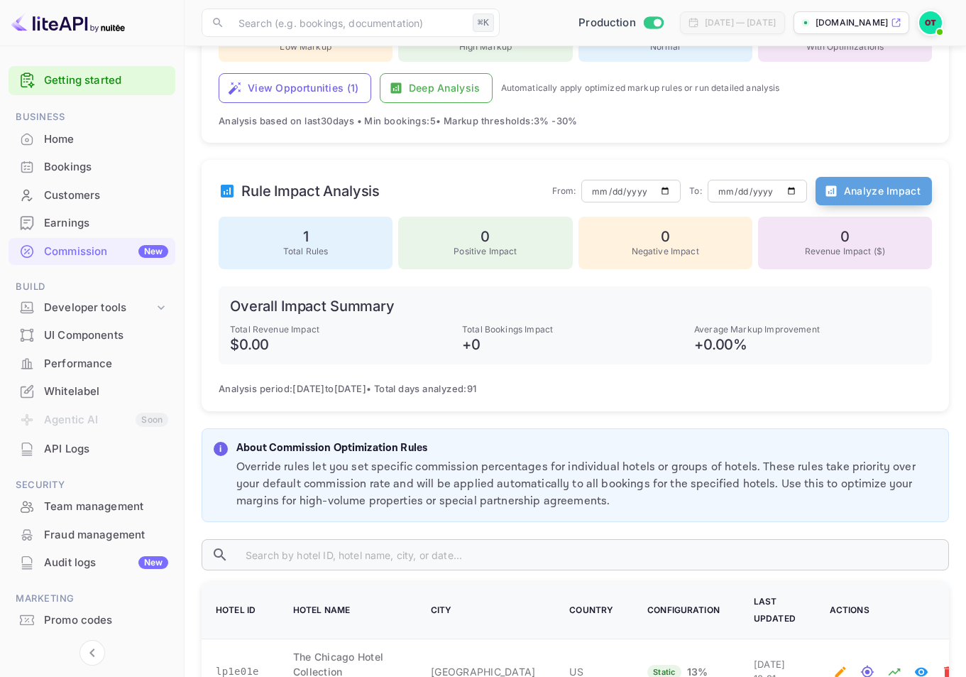
click at [845, 198] on button "Analyze Impact" at bounding box center [874, 191] width 116 height 28
click at [874, 186] on button "Analyze Impact" at bounding box center [874, 191] width 116 height 28
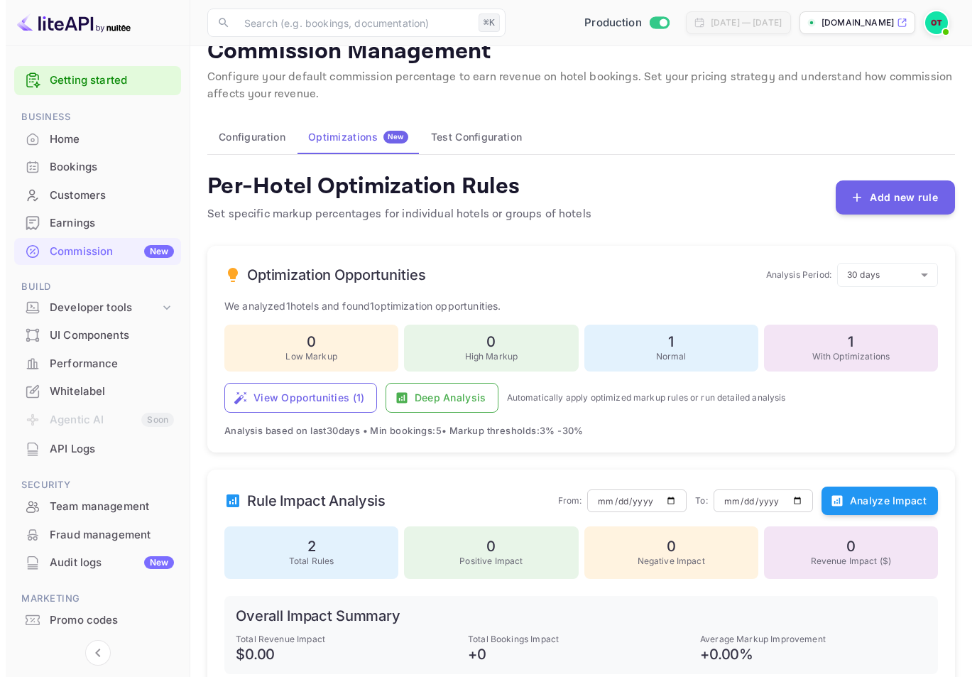
scroll to position [0, 0]
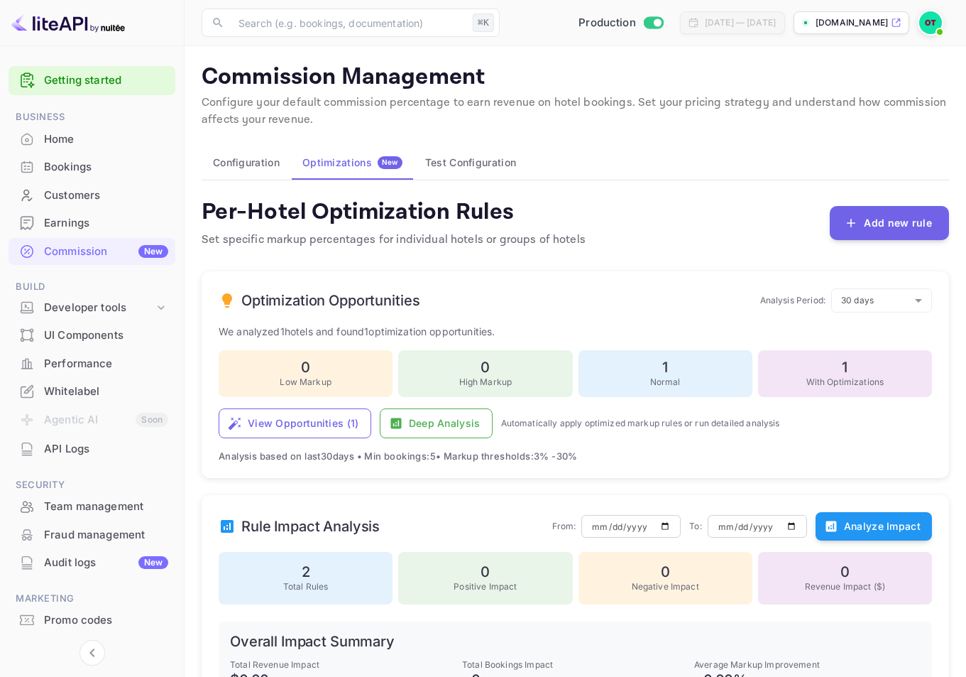
click at [926, 22] on img at bounding box center [930, 22] width 23 height 23
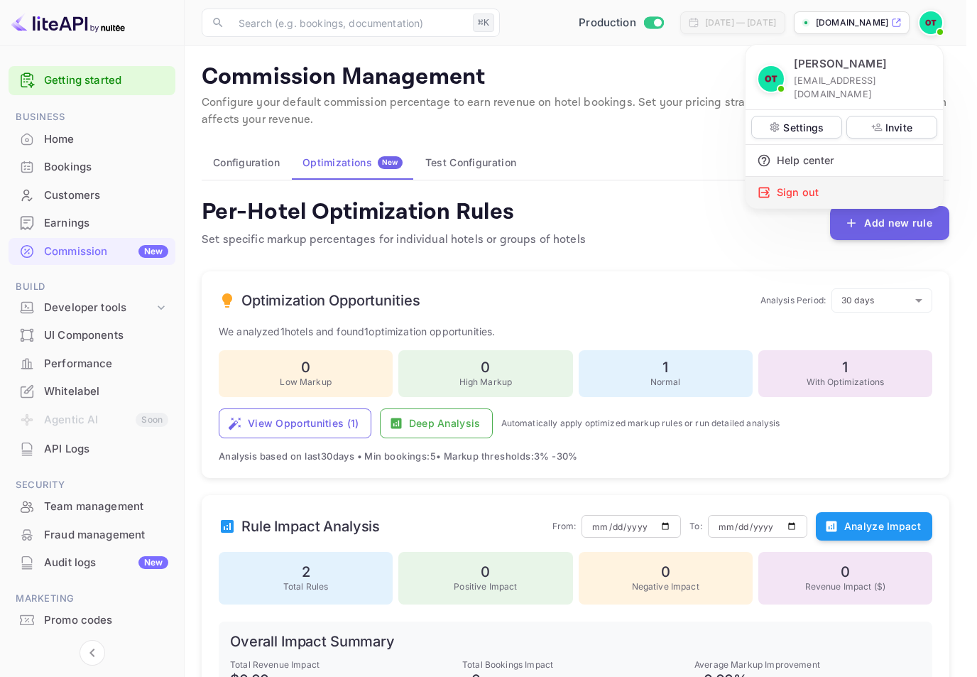
click at [794, 179] on div "Sign out" at bounding box center [843, 192] width 197 height 31
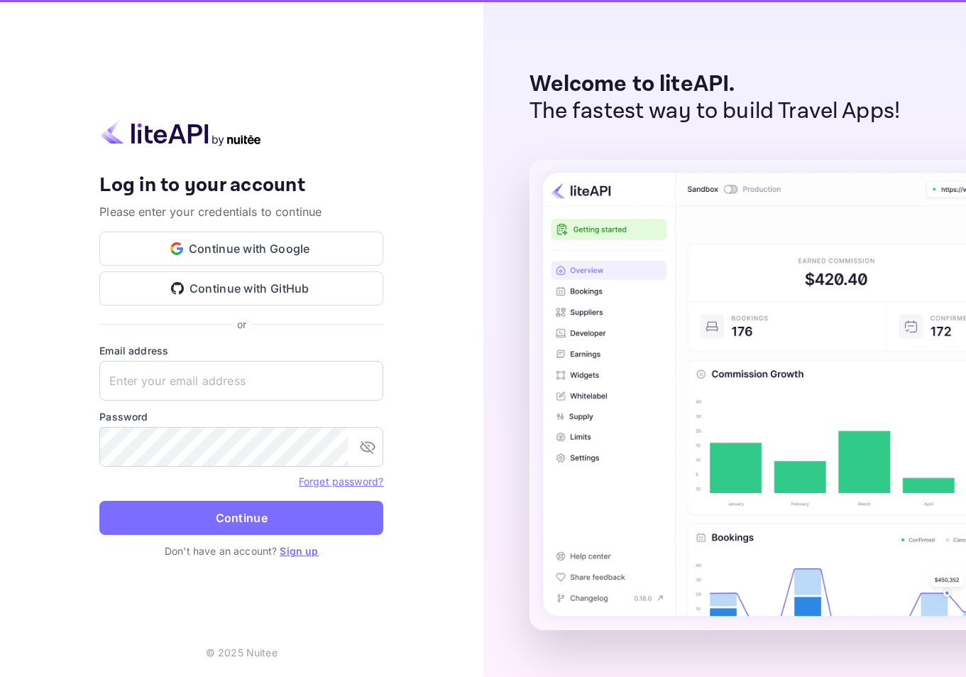
type input "billing@hotelprive.net"
